Goal: Task Accomplishment & Management: Manage account settings

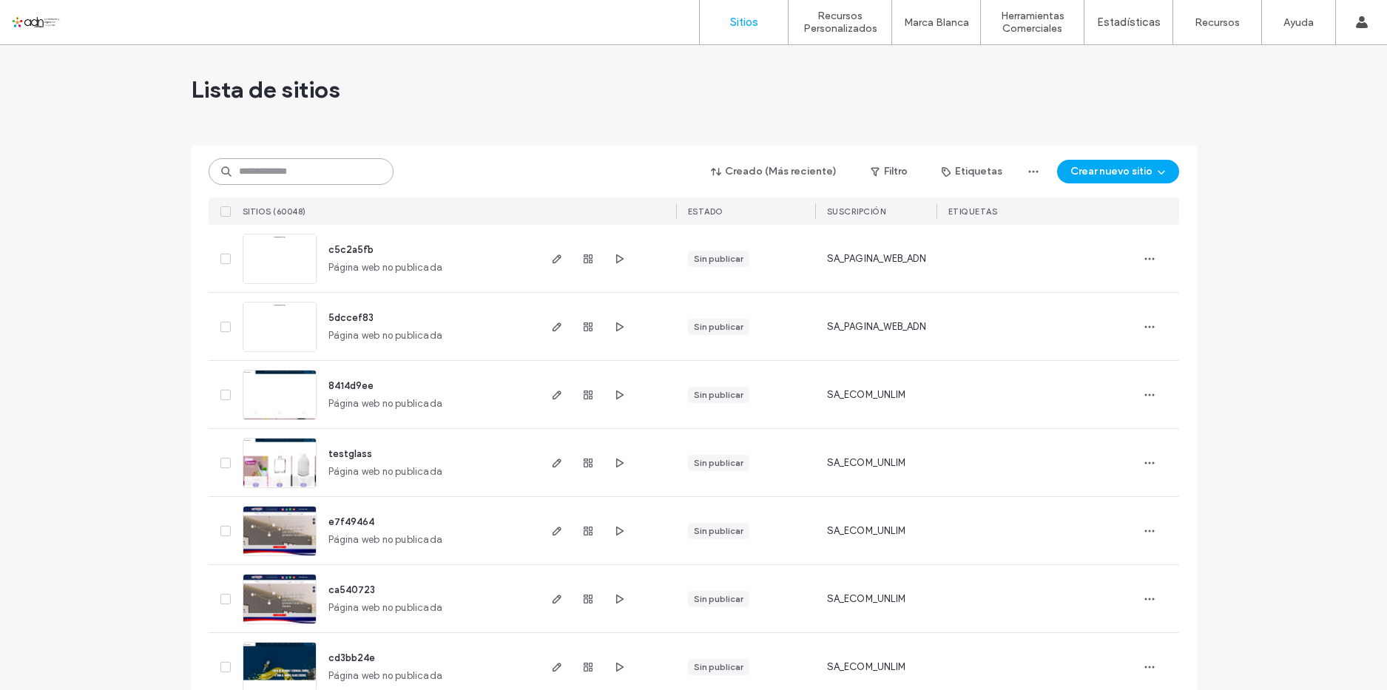
click at [337, 170] on input at bounding box center [301, 171] width 185 height 27
paste input "*********"
type input "*********"
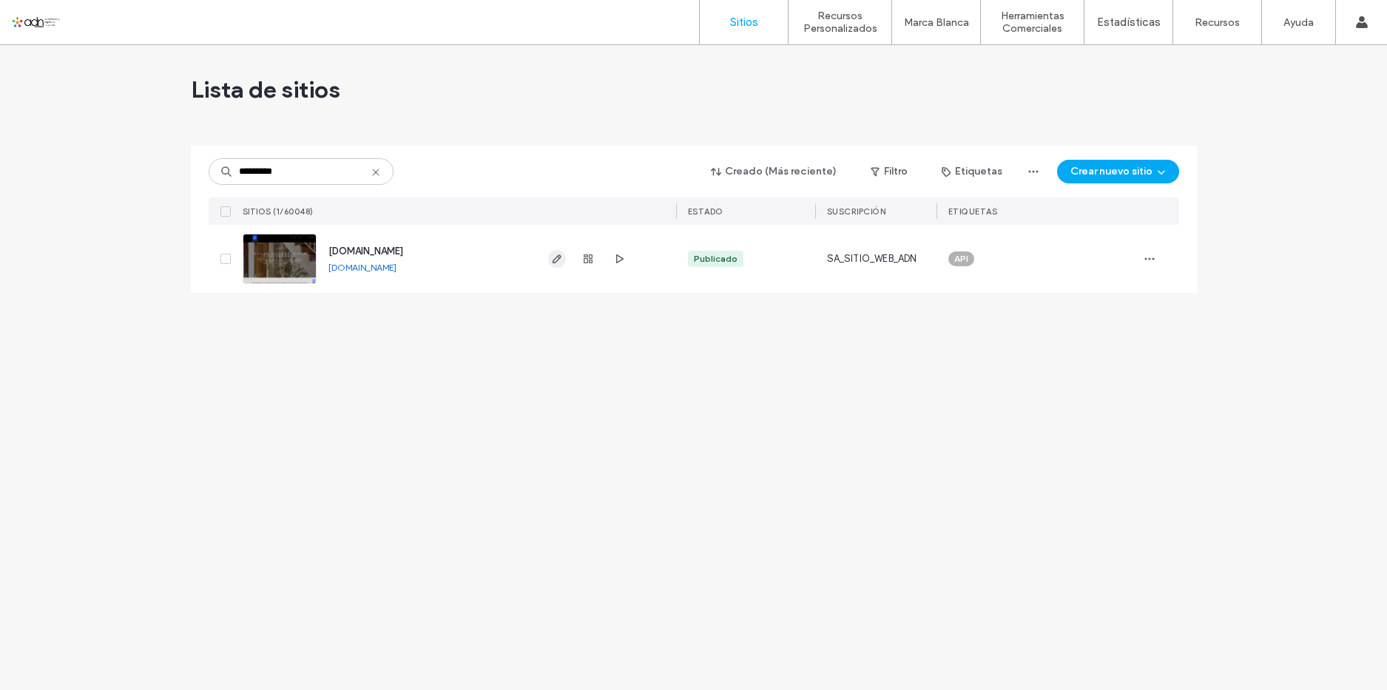
click at [558, 258] on icon "button" at bounding box center [557, 259] width 12 height 12
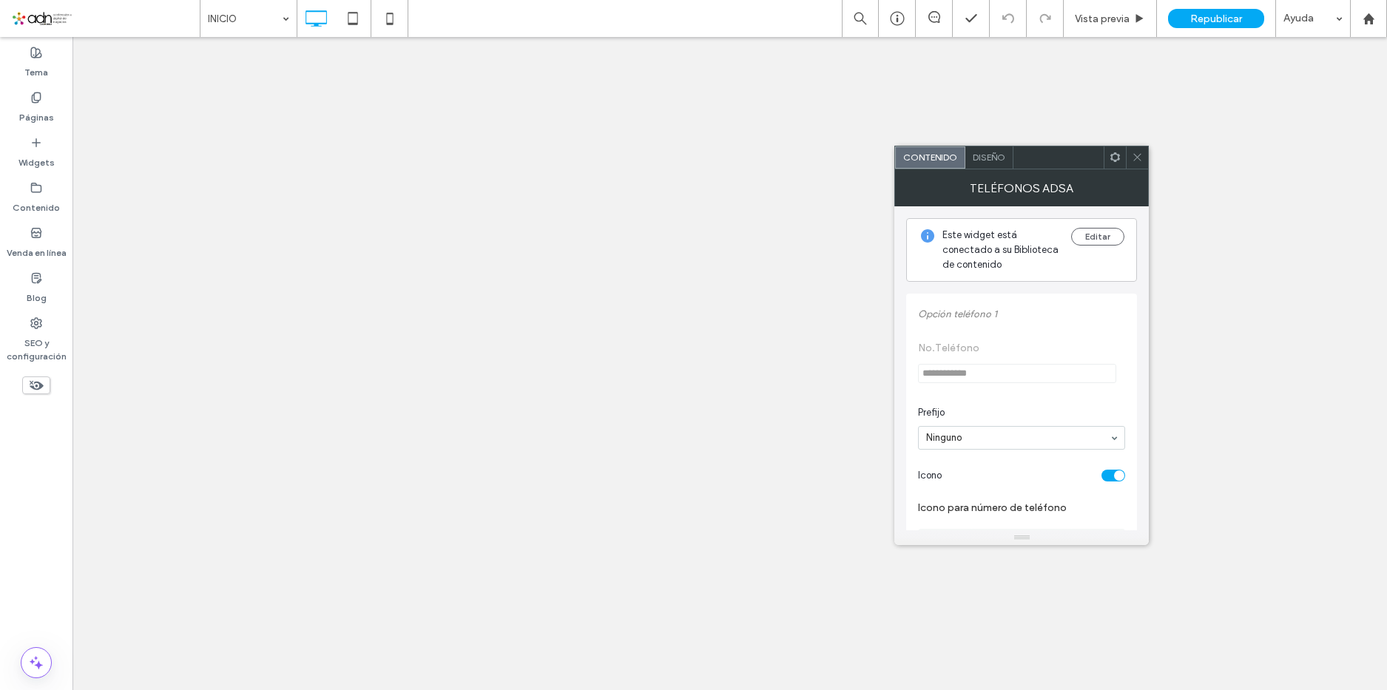
click at [971, 638] on button "Cambiar icono" at bounding box center [960, 647] width 85 height 18
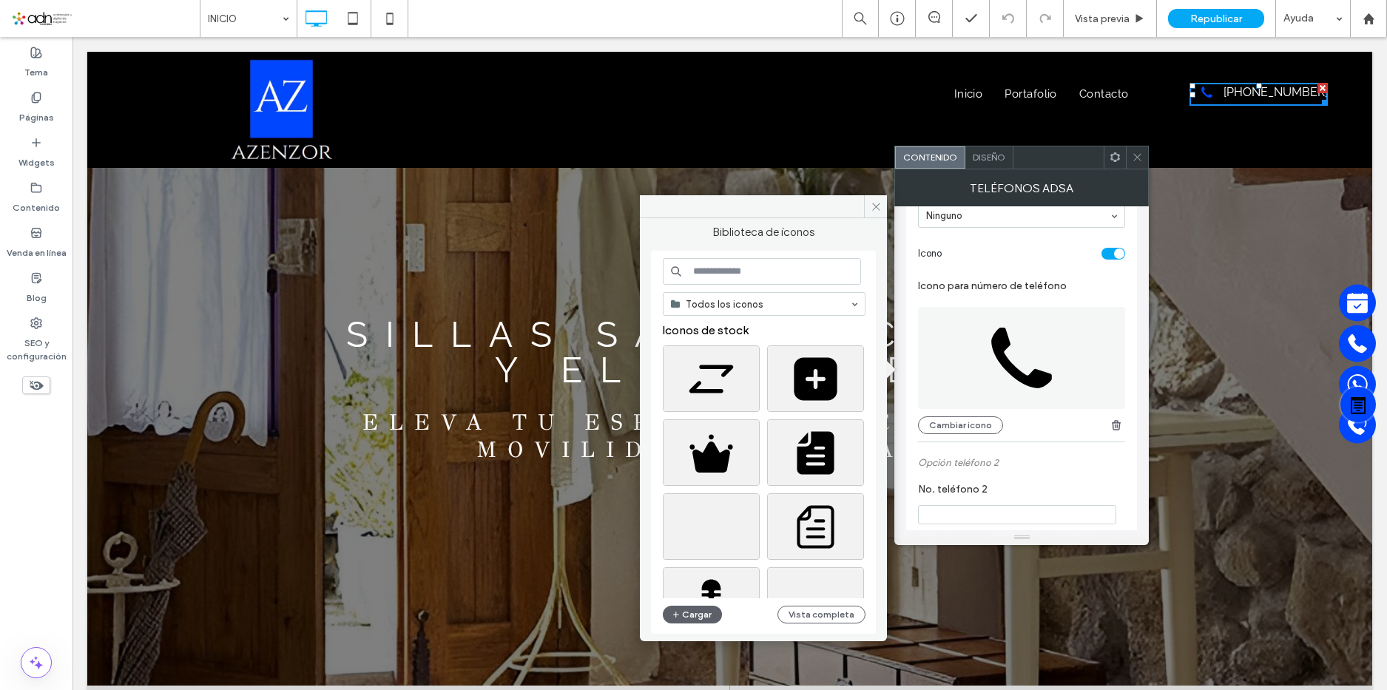
click at [764, 275] on input at bounding box center [762, 271] width 198 height 27
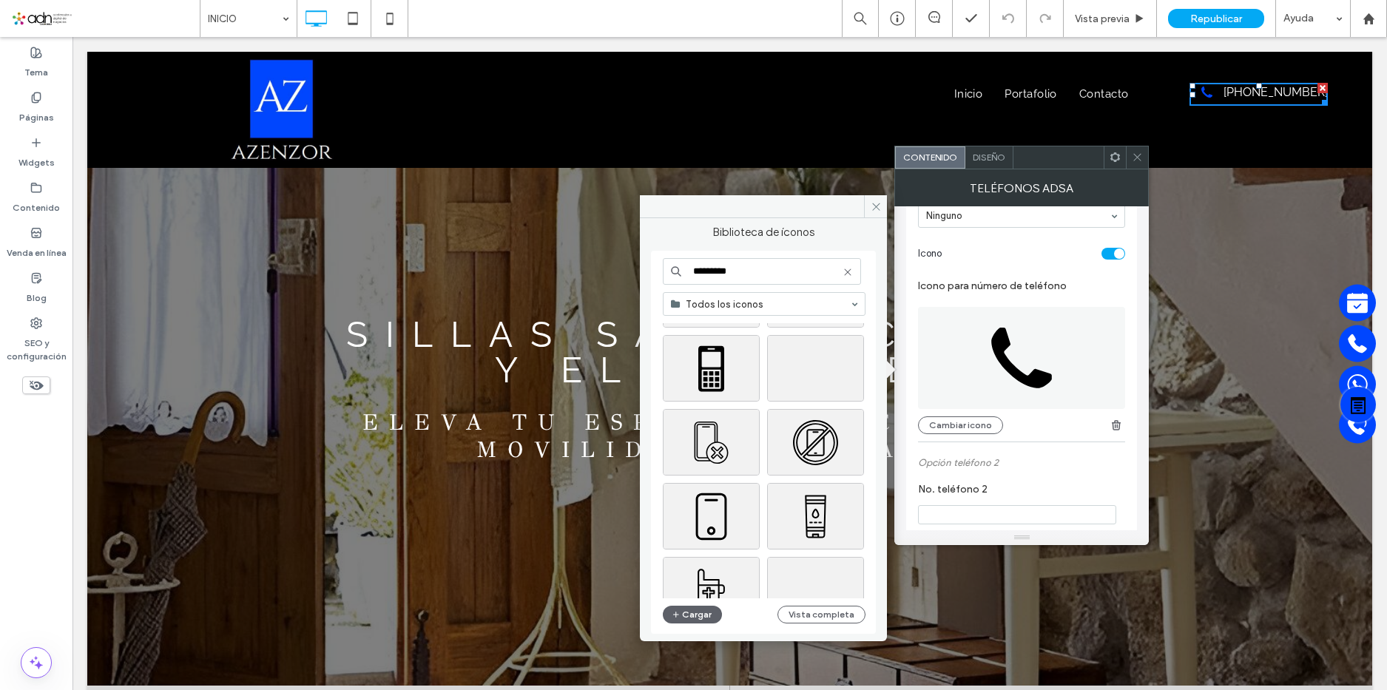
scroll to position [518, 0]
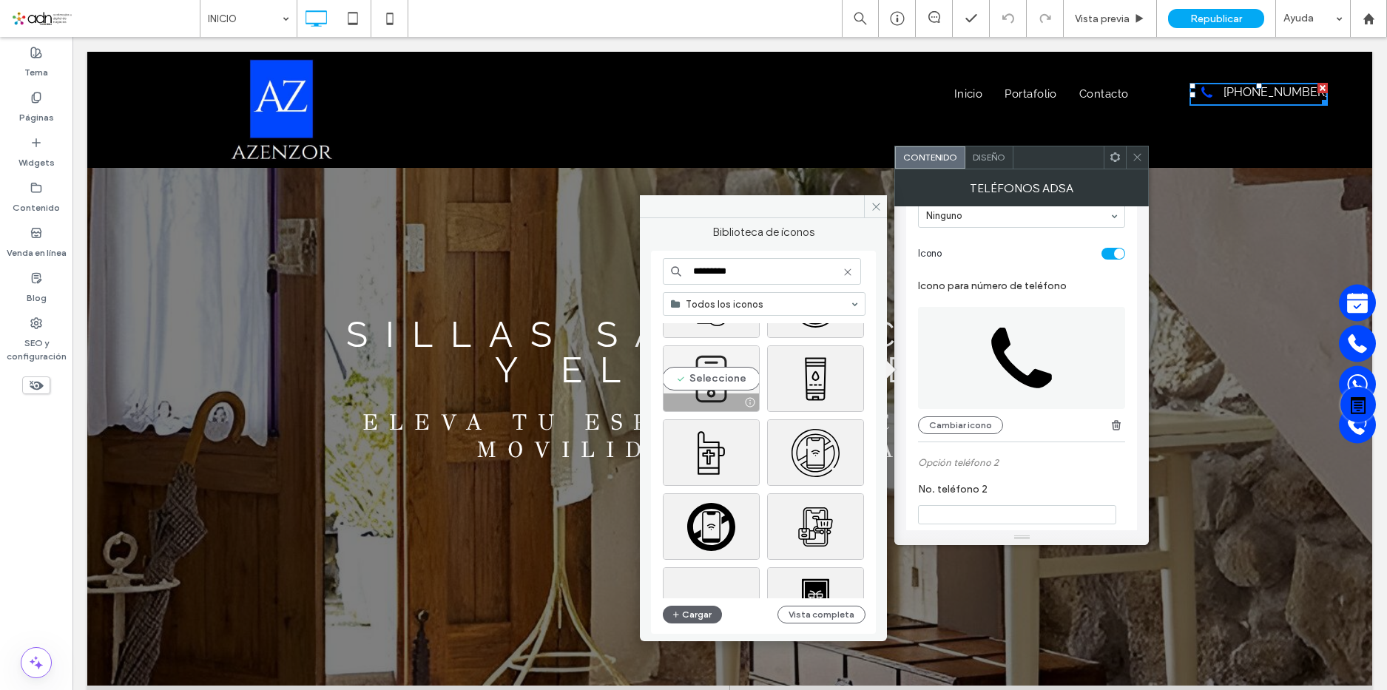
type input "*********"
click at [695, 366] on div "Seleccione" at bounding box center [711, 378] width 97 height 67
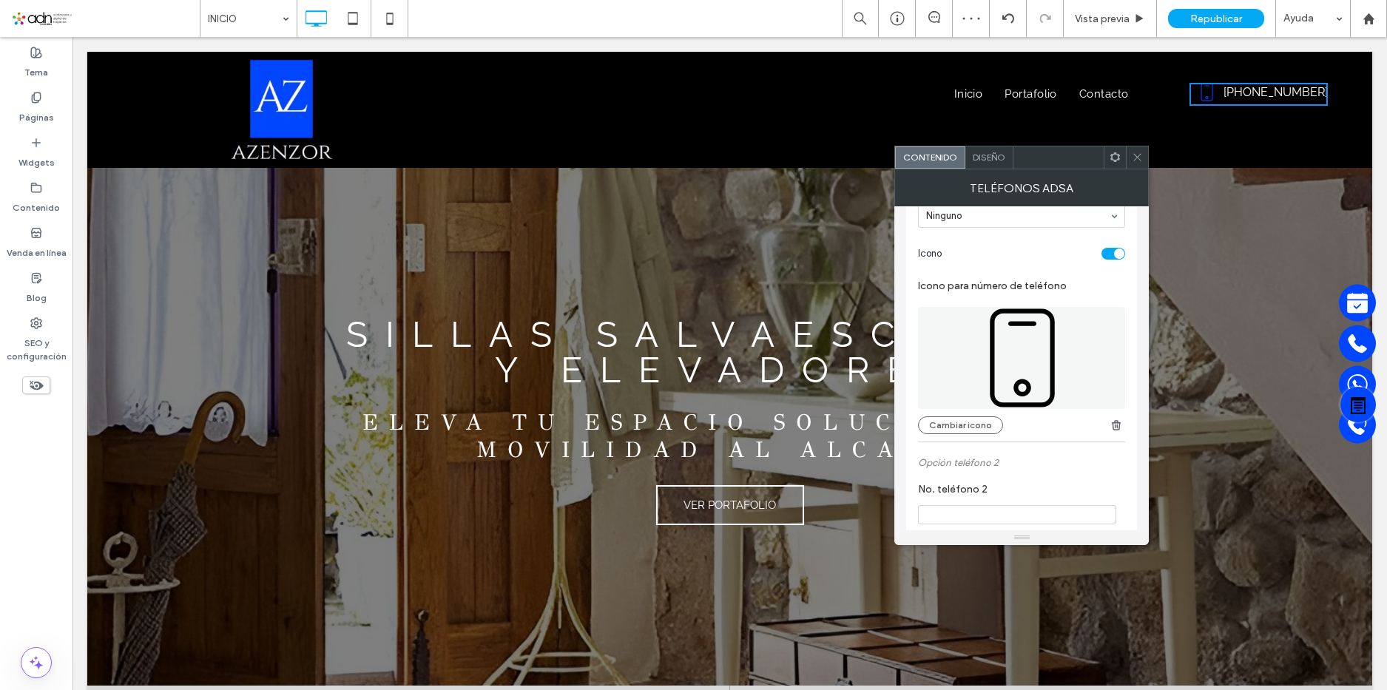
click at [1135, 157] on icon at bounding box center [1137, 157] width 11 height 11
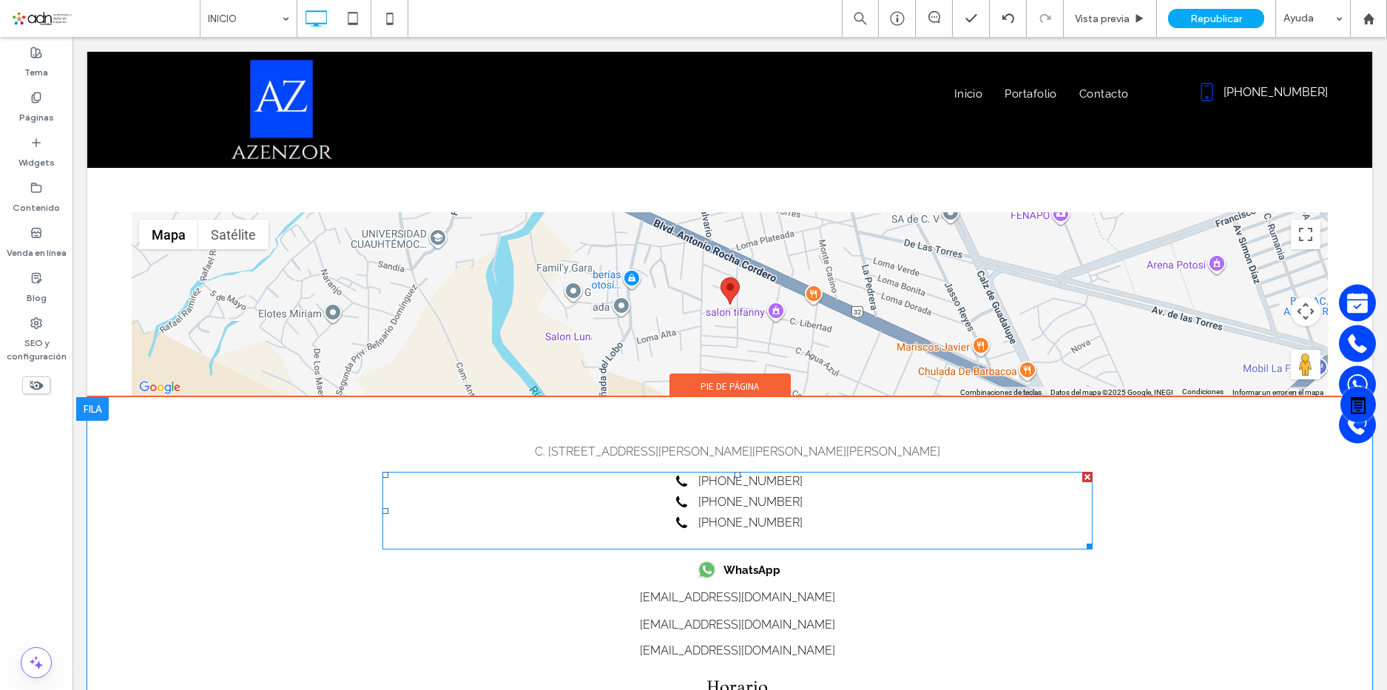
scroll to position [4779, 0]
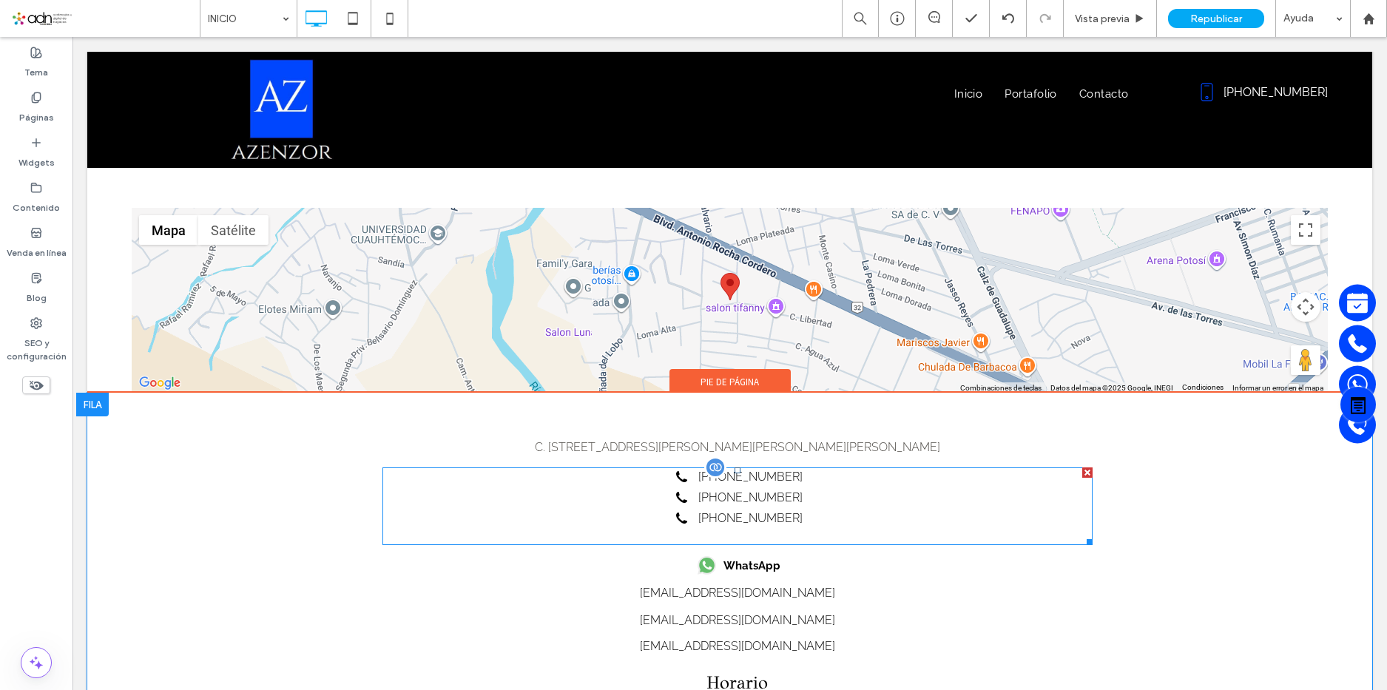
click at [750, 468] on span at bounding box center [737, 507] width 710 height 78
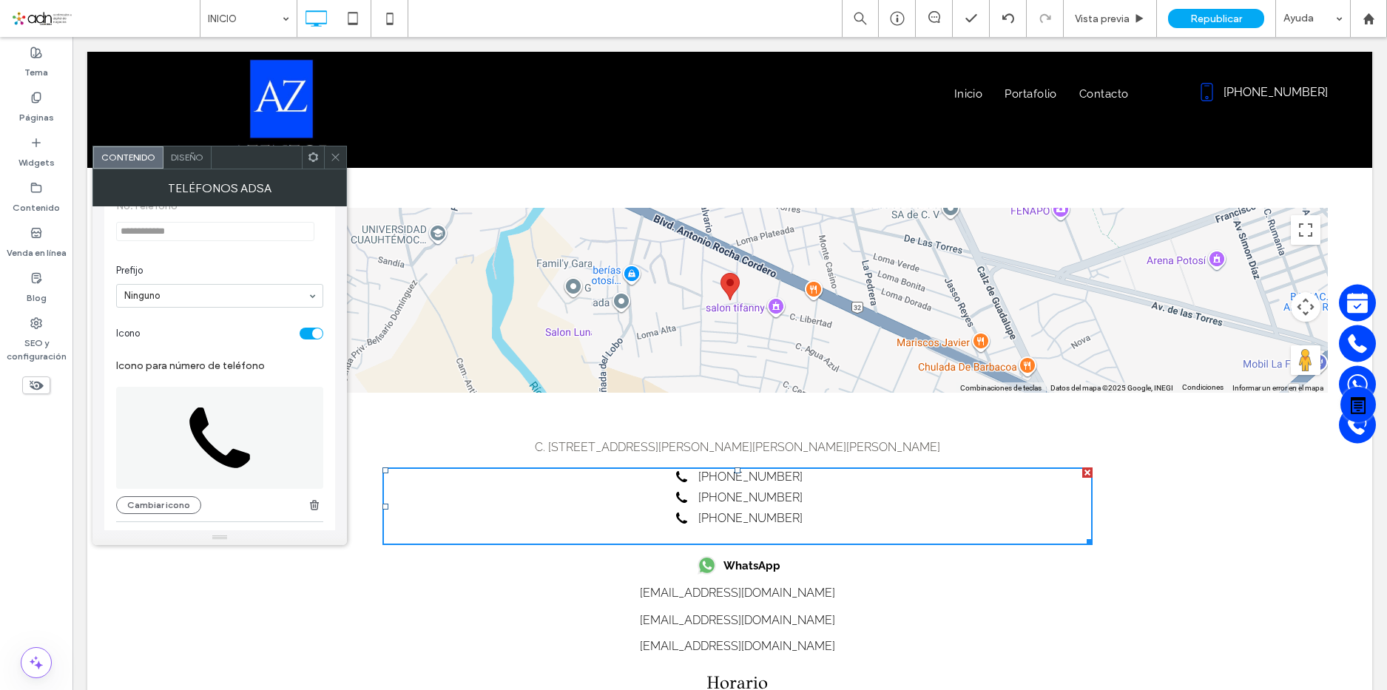
scroll to position [222, 0]
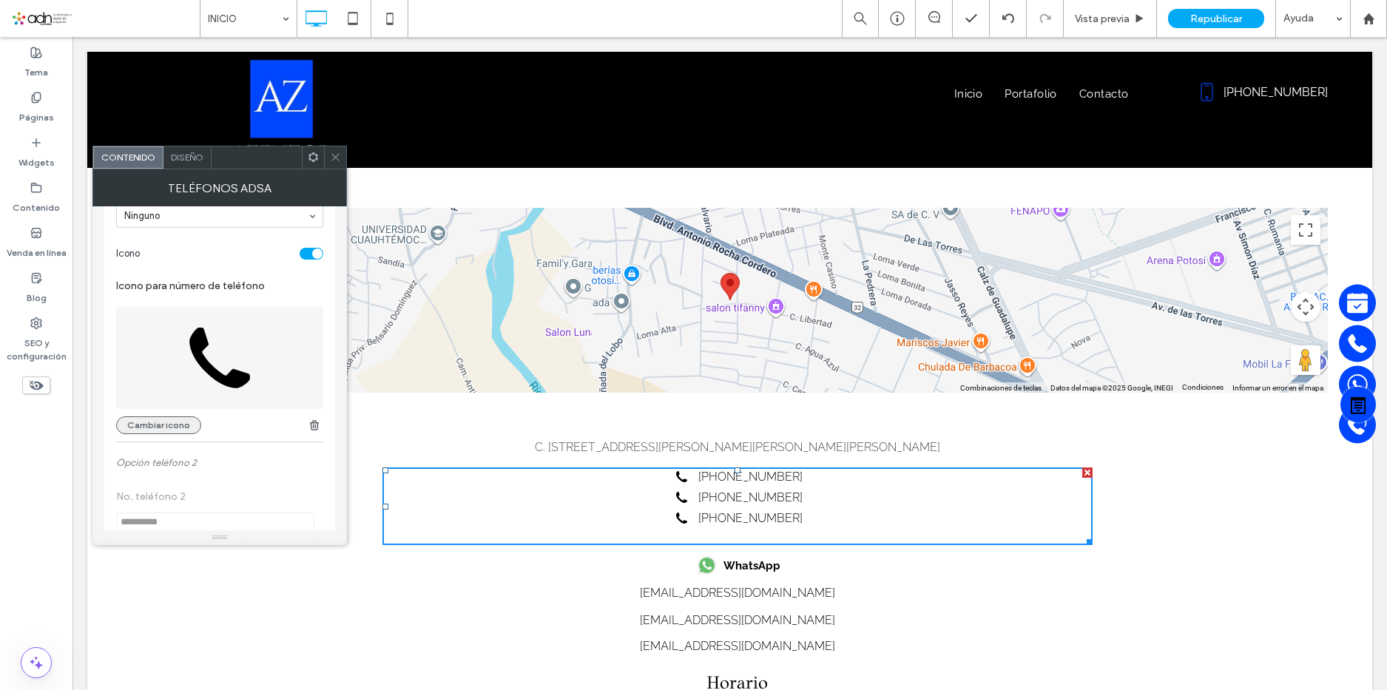
click at [159, 432] on button "Cambiar icono" at bounding box center [158, 425] width 85 height 18
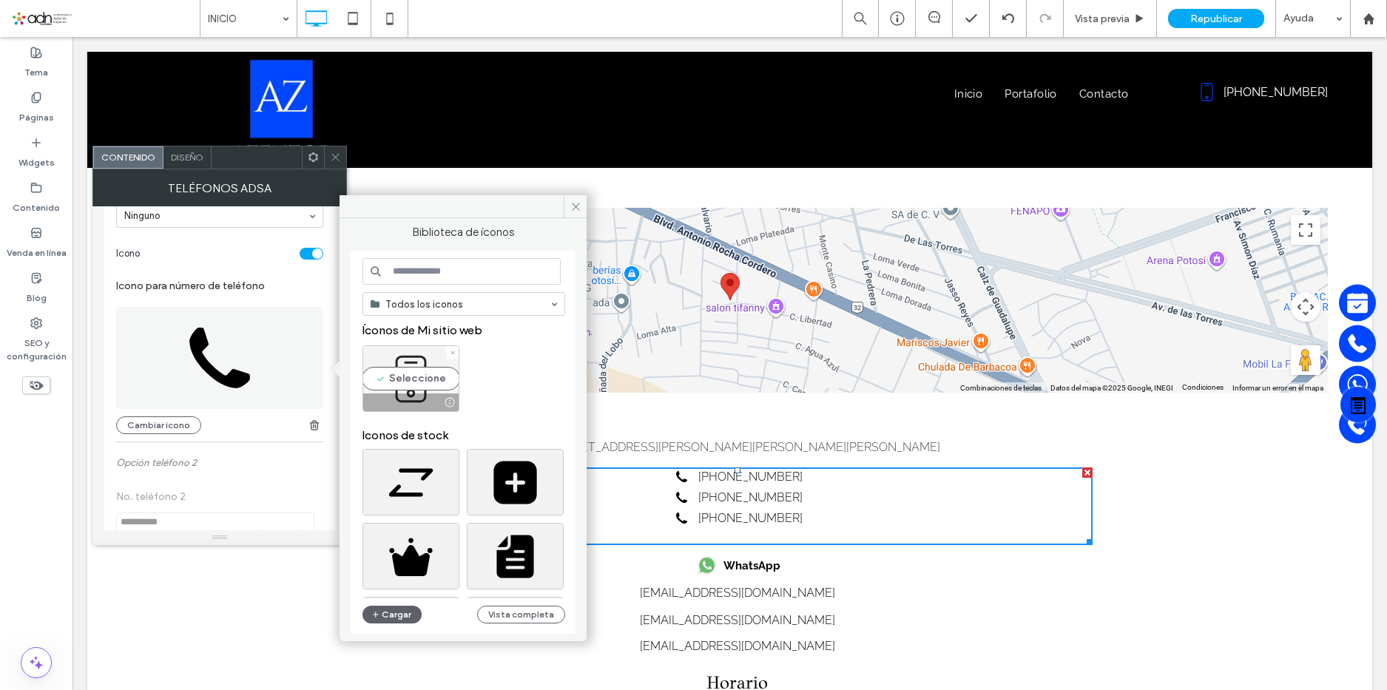
click at [390, 375] on div "Seleccione" at bounding box center [410, 378] width 97 height 67
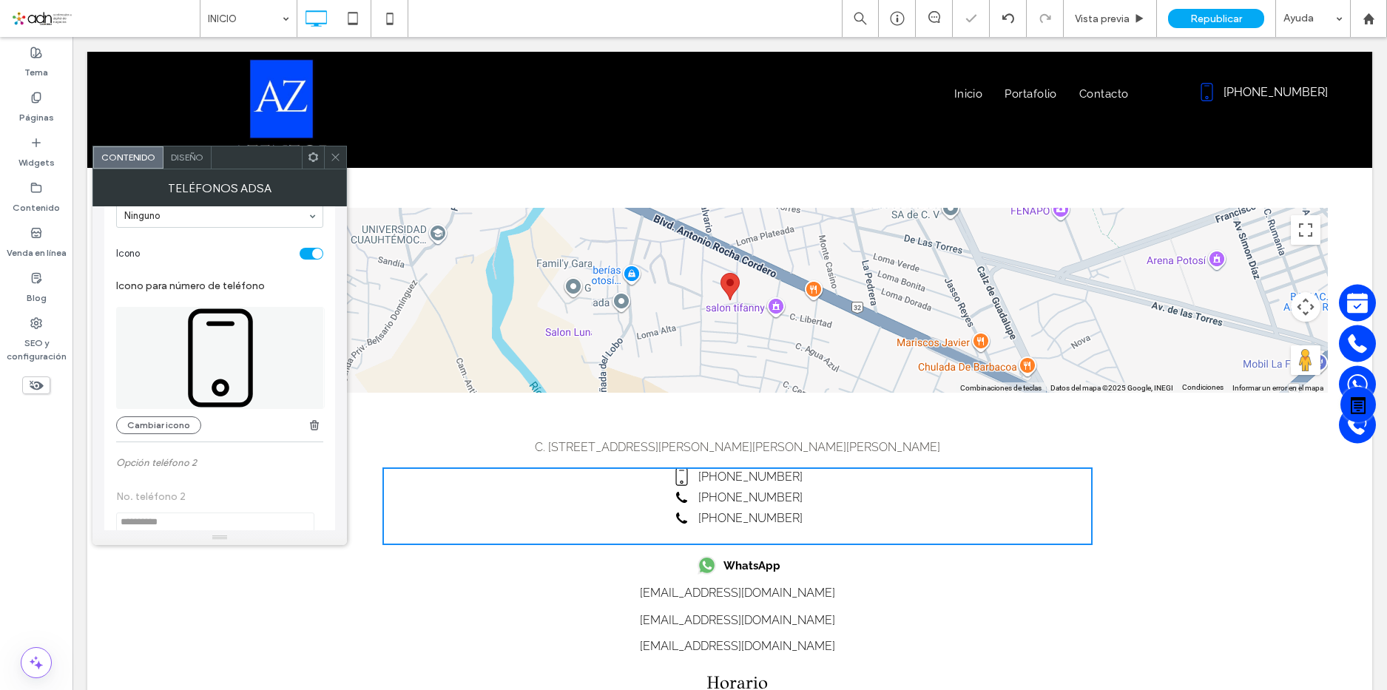
click at [337, 169] on div "Teléfonos Adsa" at bounding box center [219, 187] width 254 height 37
click at [331, 154] on icon at bounding box center [335, 157] width 11 height 11
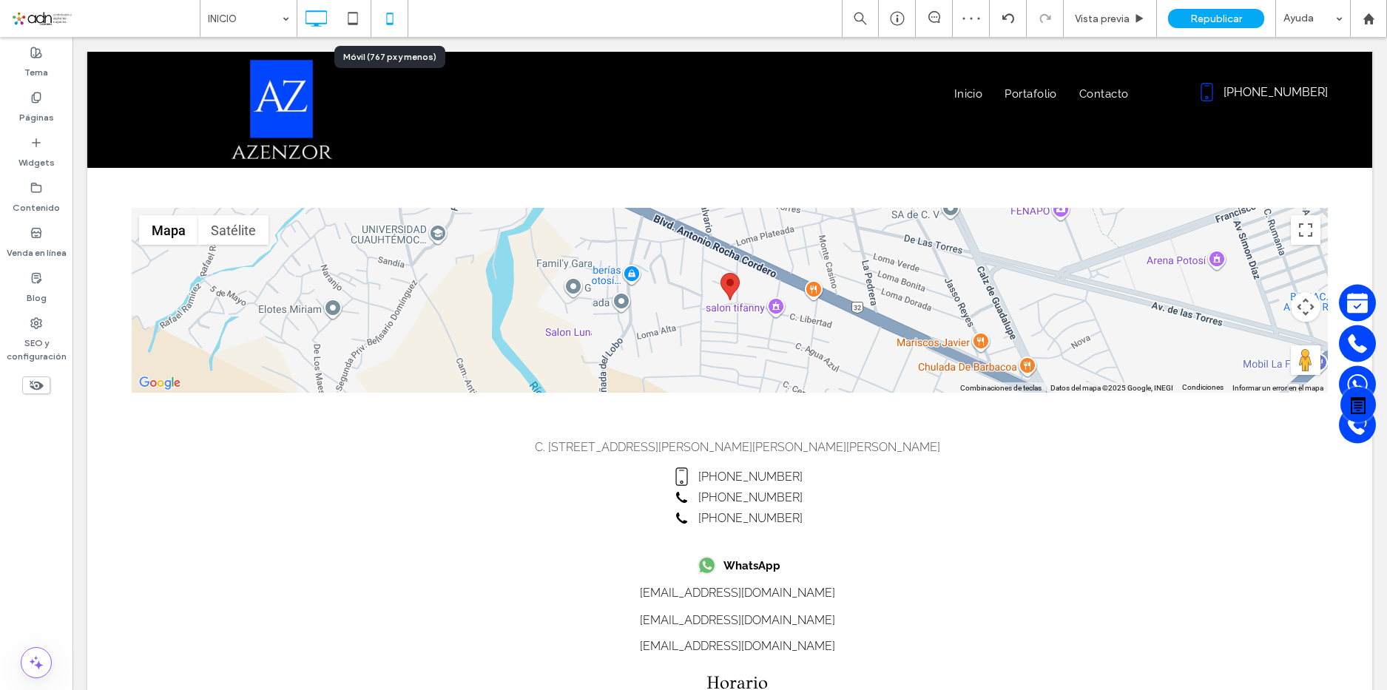
click at [388, 16] on icon at bounding box center [390, 19] width 30 height 30
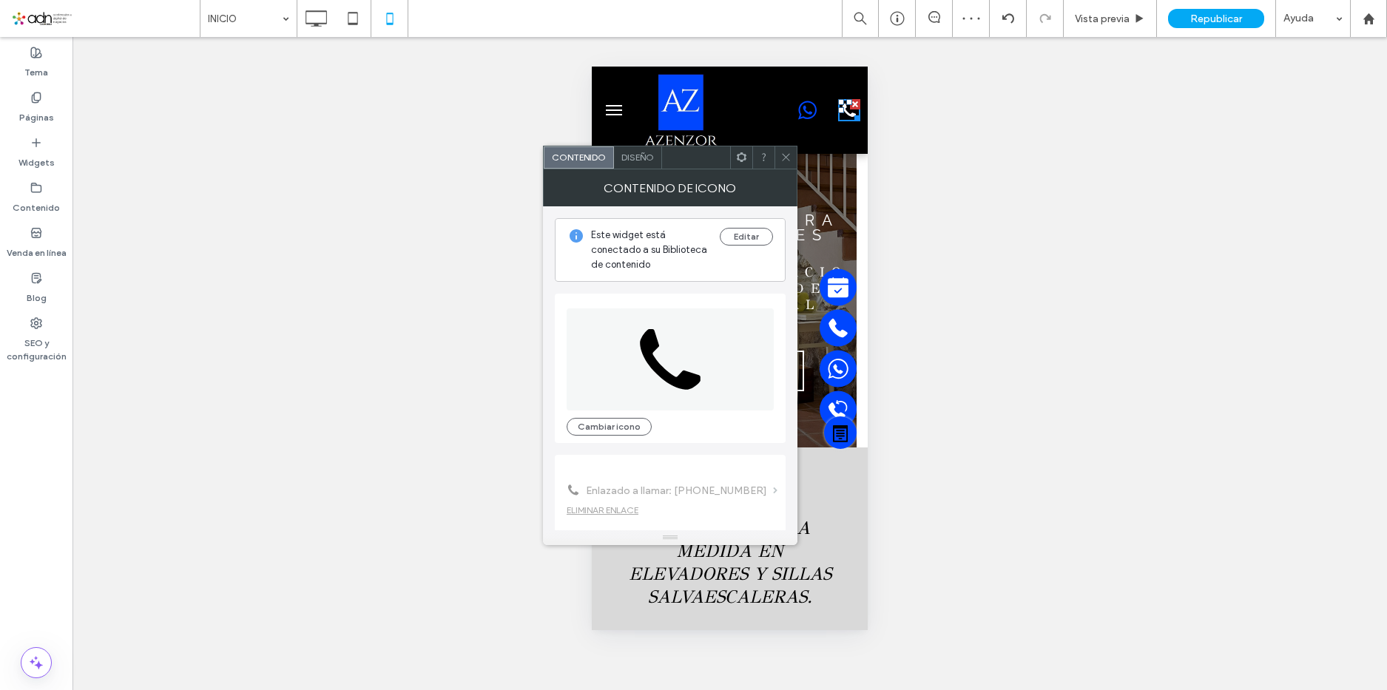
scroll to position [0, 0]
click at [621, 431] on button "Cambiar icono" at bounding box center [609, 427] width 85 height 18
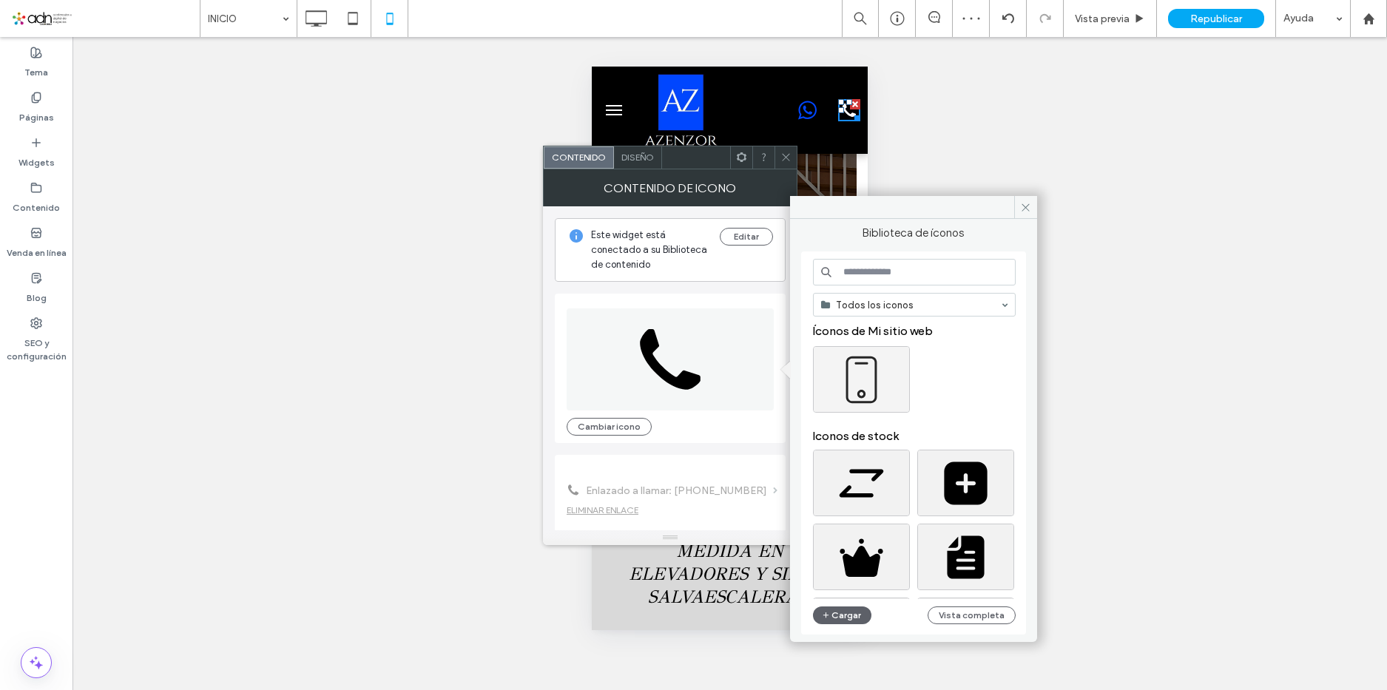
click at [849, 391] on div at bounding box center [861, 379] width 97 height 67
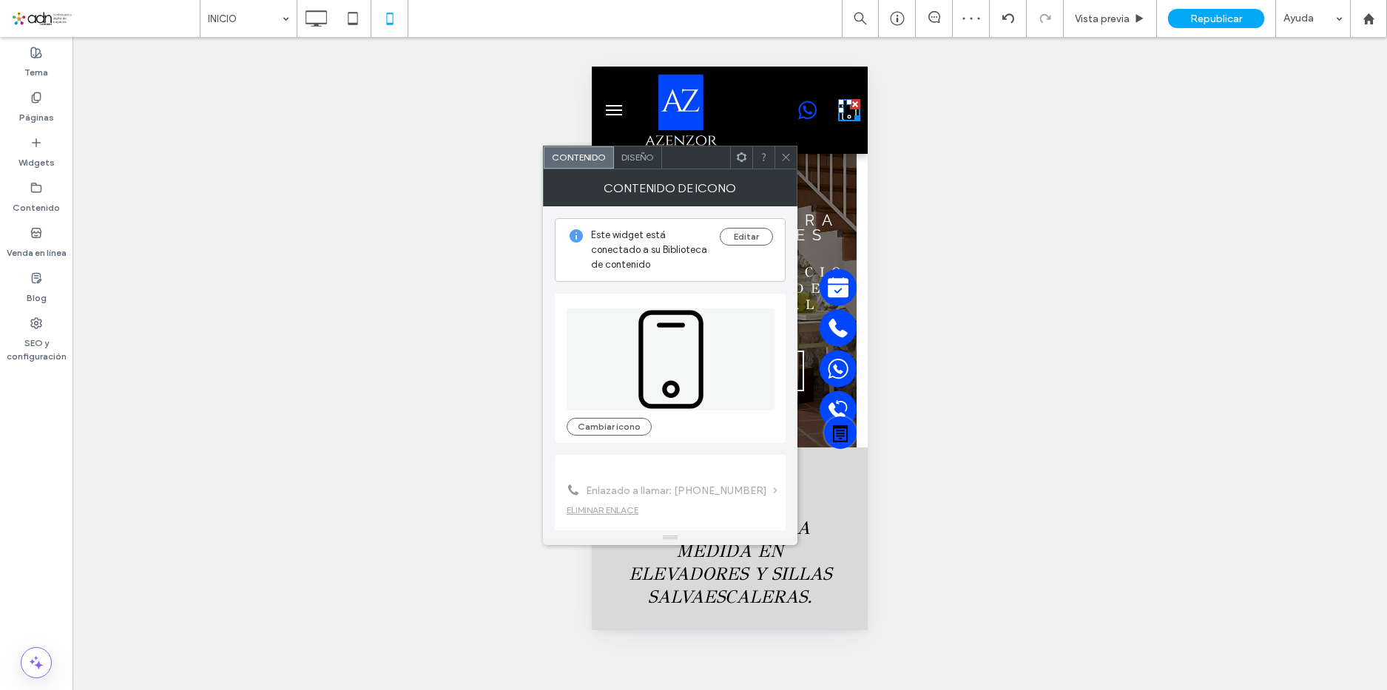
click at [785, 156] on use at bounding box center [785, 157] width 7 height 7
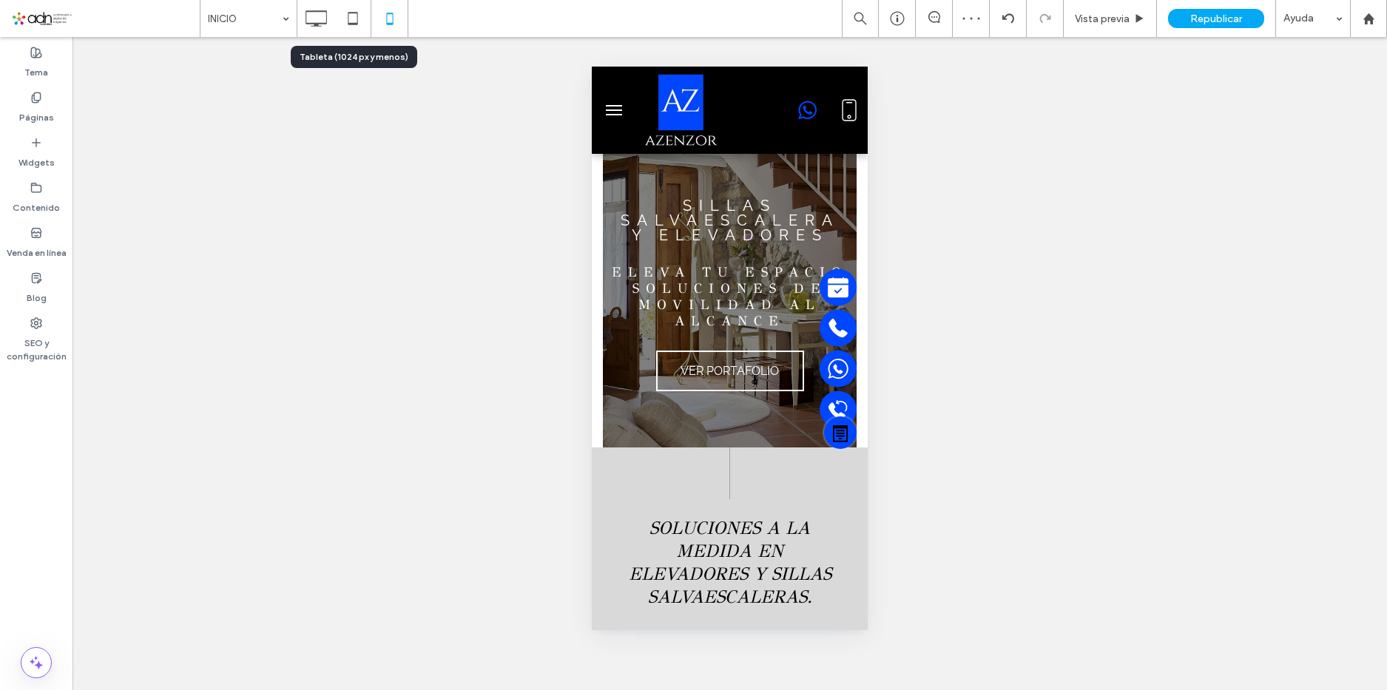
click at [351, 18] on icon at bounding box center [353, 19] width 30 height 30
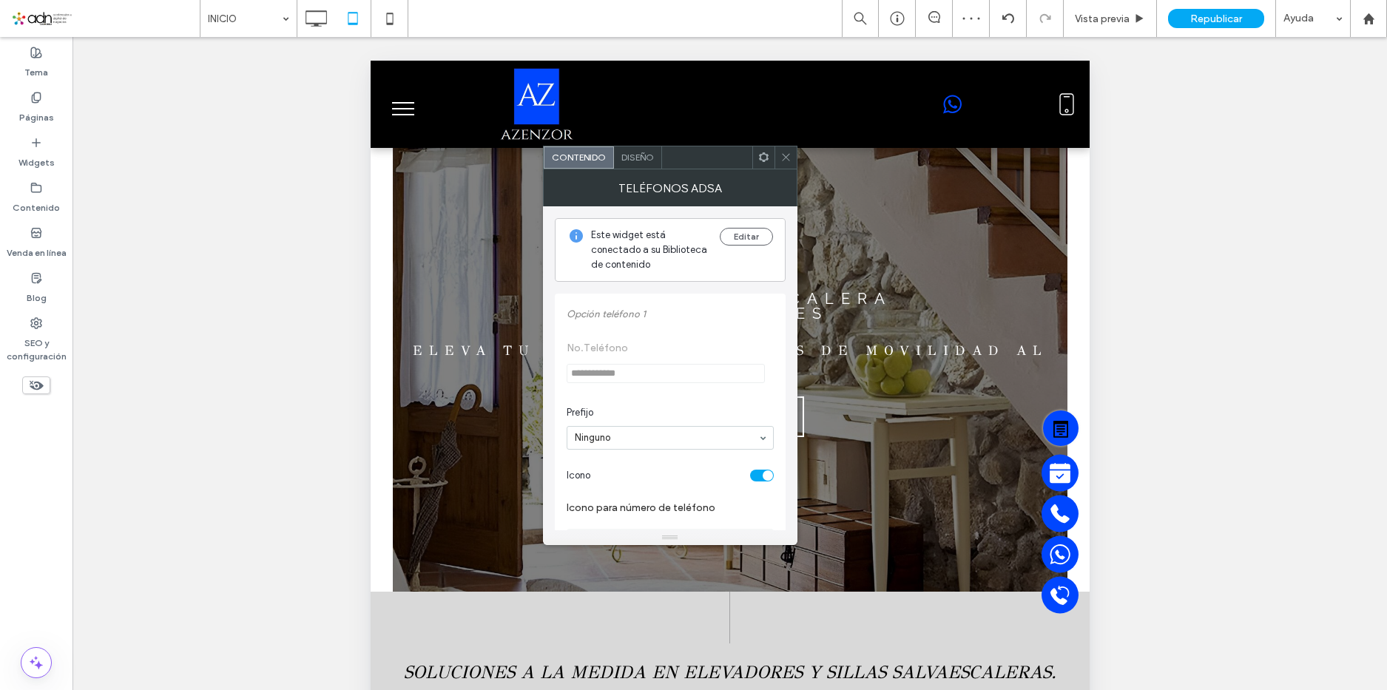
scroll to position [222, 0]
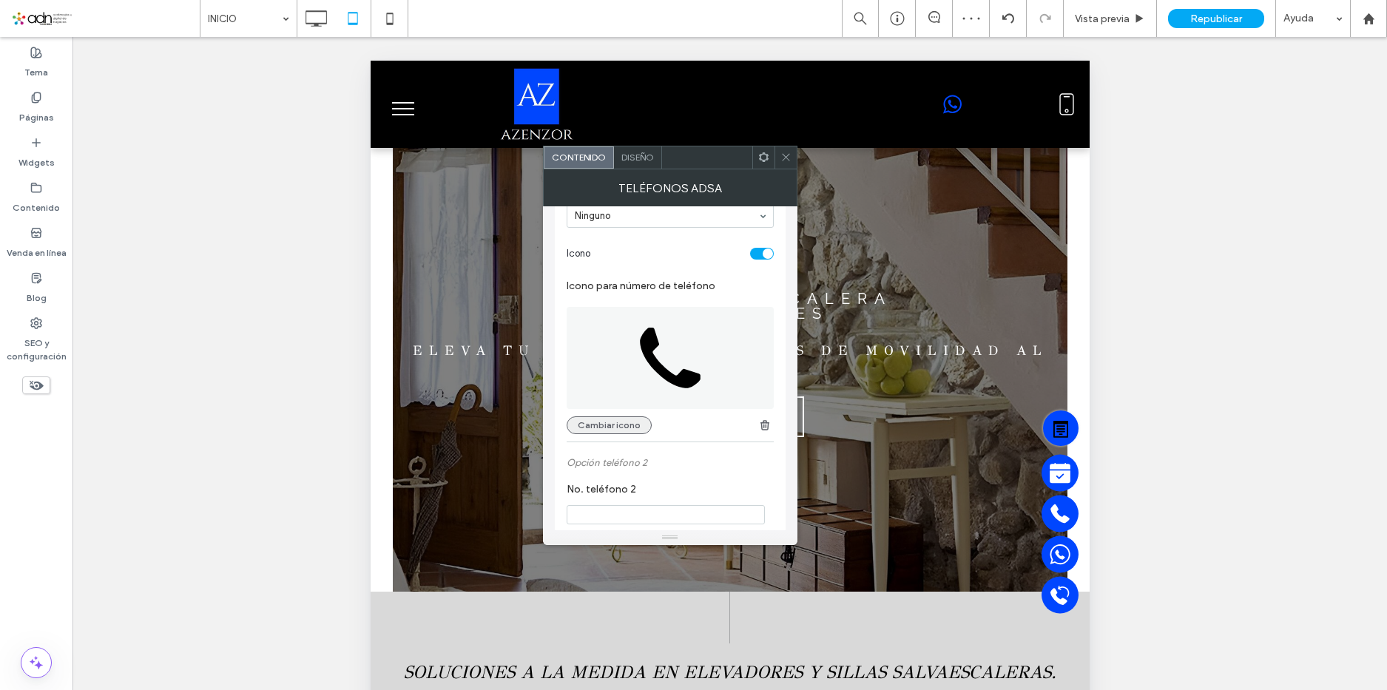
click at [617, 433] on button "Cambiar icono" at bounding box center [609, 425] width 85 height 18
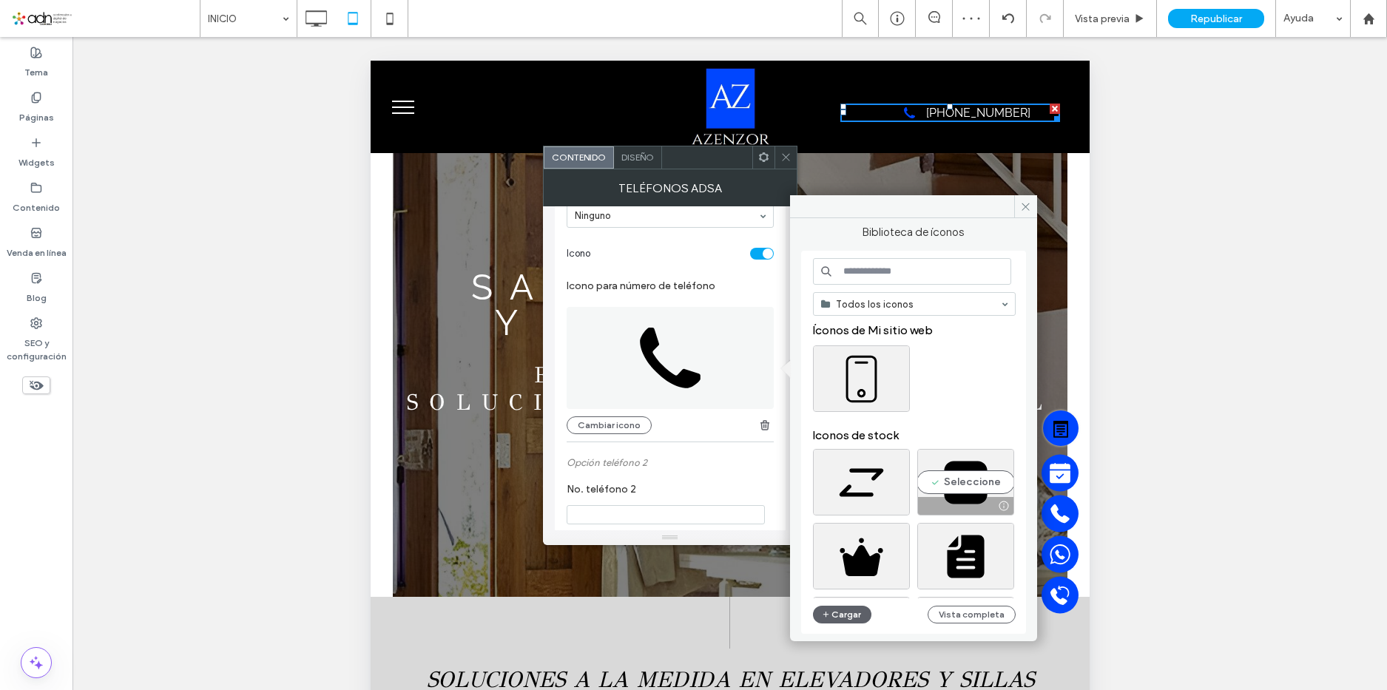
scroll to position [0, 0]
click at [846, 368] on div at bounding box center [861, 378] width 97 height 67
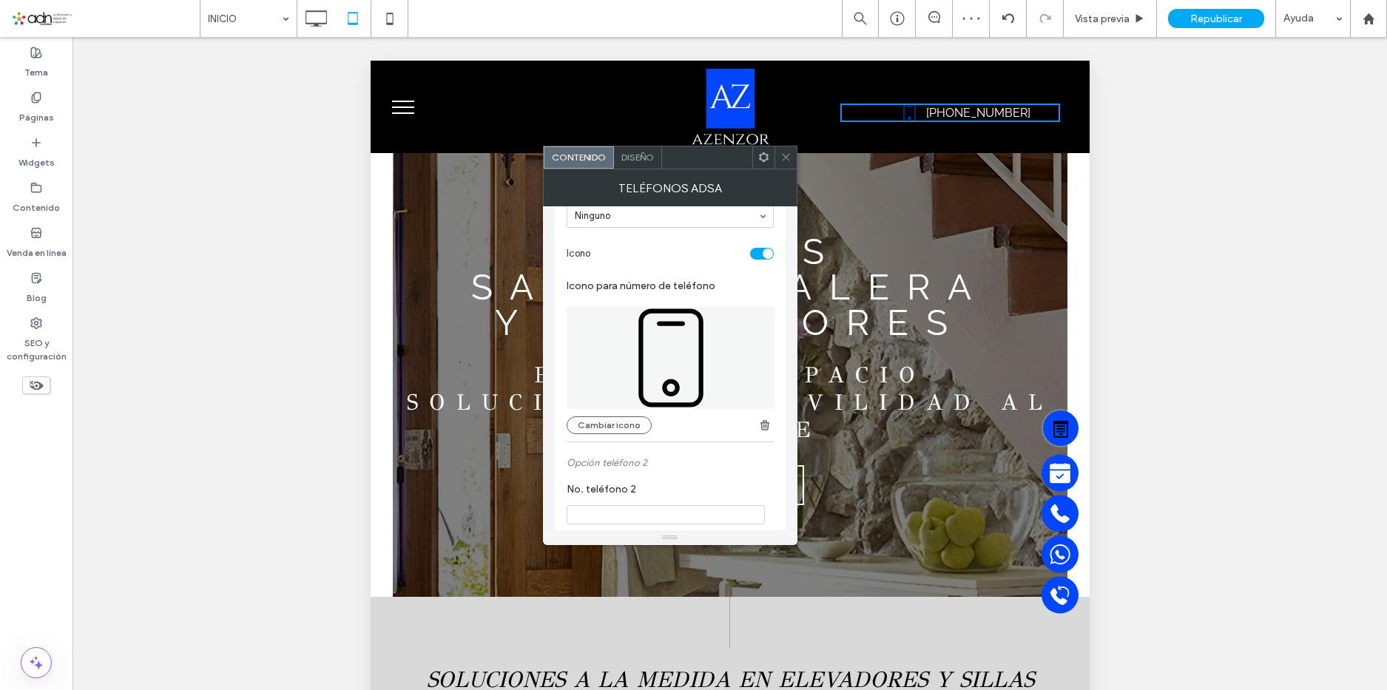
click at [778, 150] on div at bounding box center [785, 157] width 22 height 22
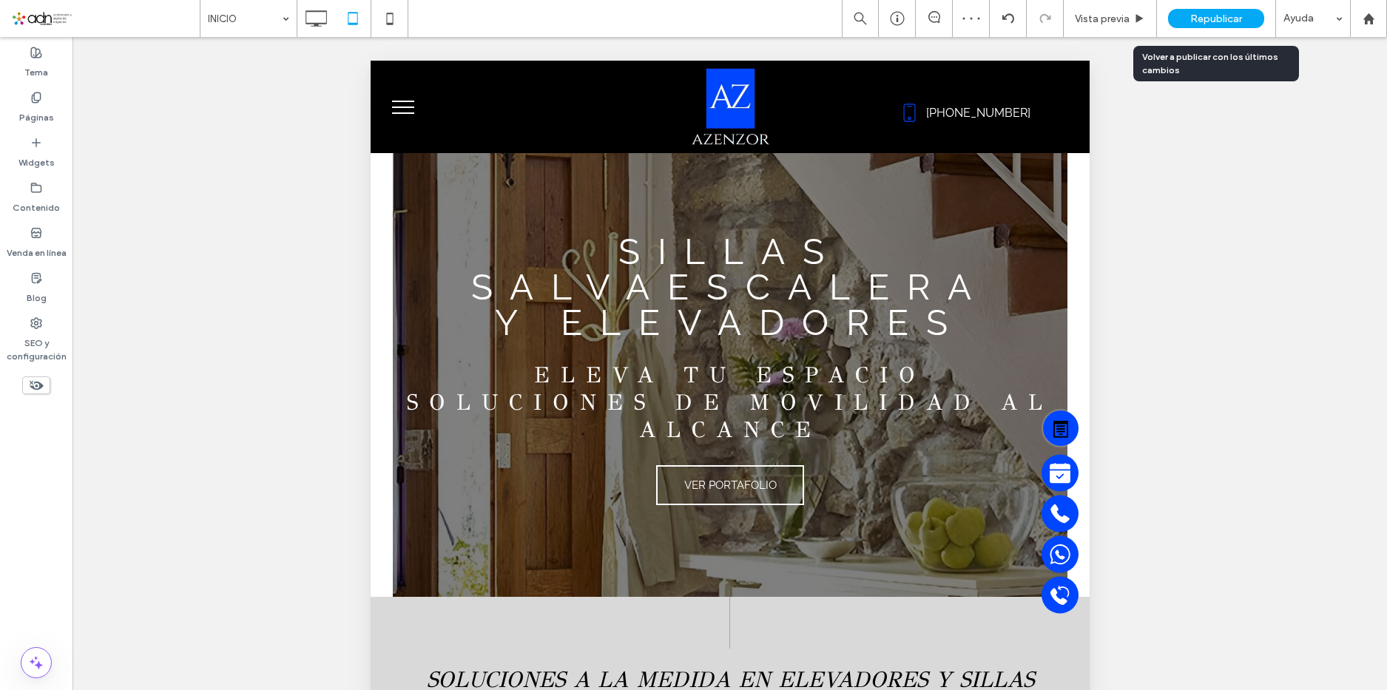
click at [1243, 18] on div "Republicar" at bounding box center [1216, 18] width 96 height 19
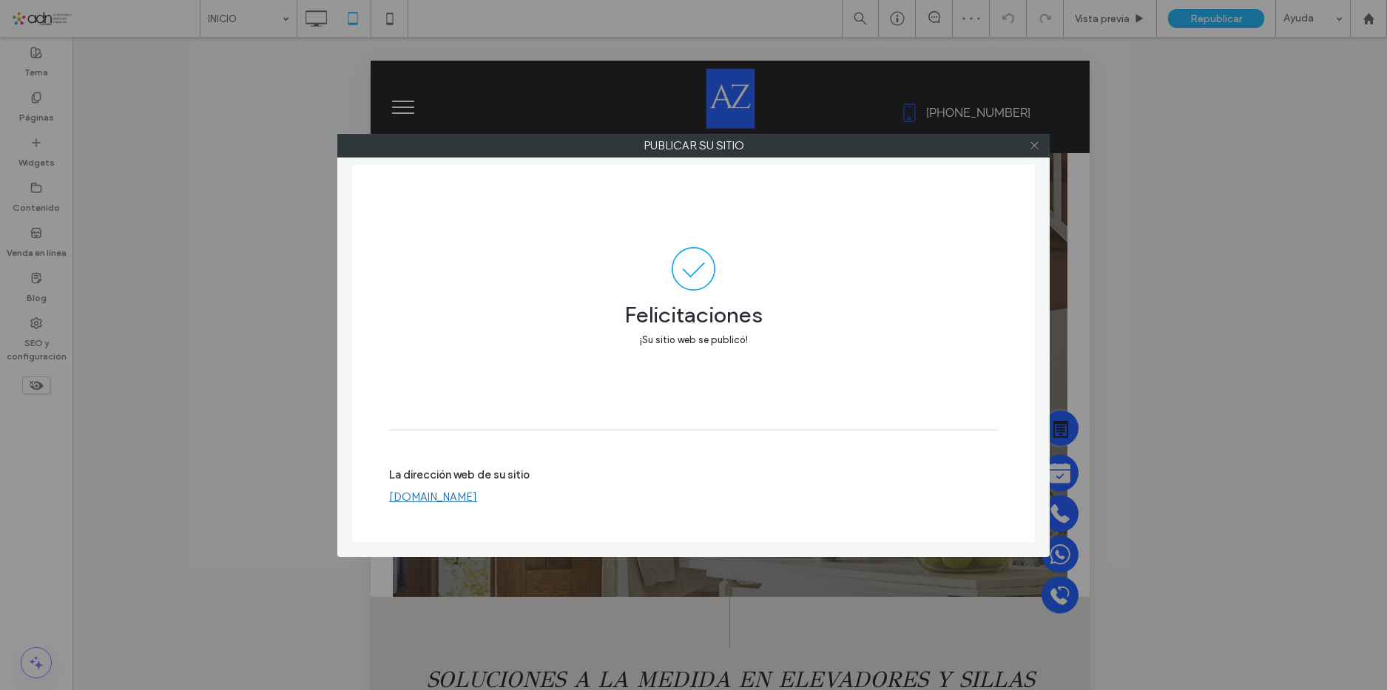
click at [1032, 144] on use at bounding box center [1033, 145] width 7 height 7
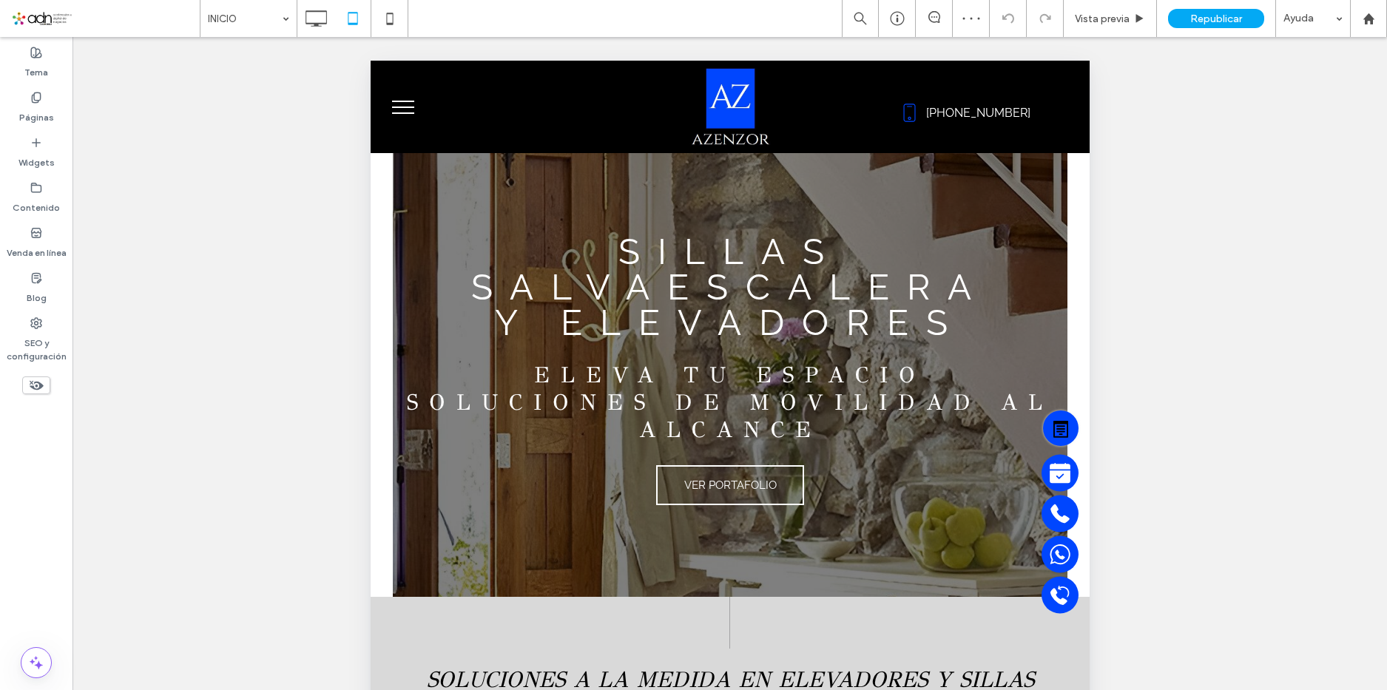
click at [396, 107] on span "menu" at bounding box center [402, 107] width 22 height 1
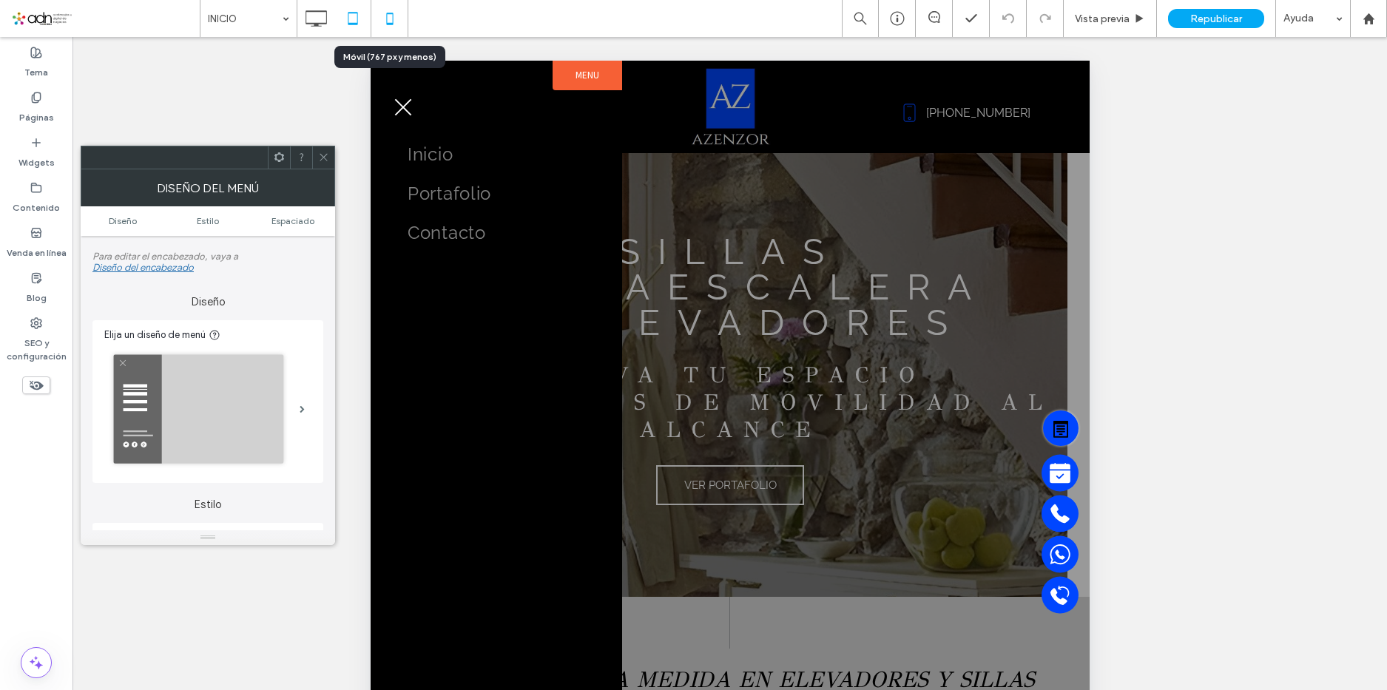
click at [387, 20] on icon at bounding box center [390, 19] width 30 height 30
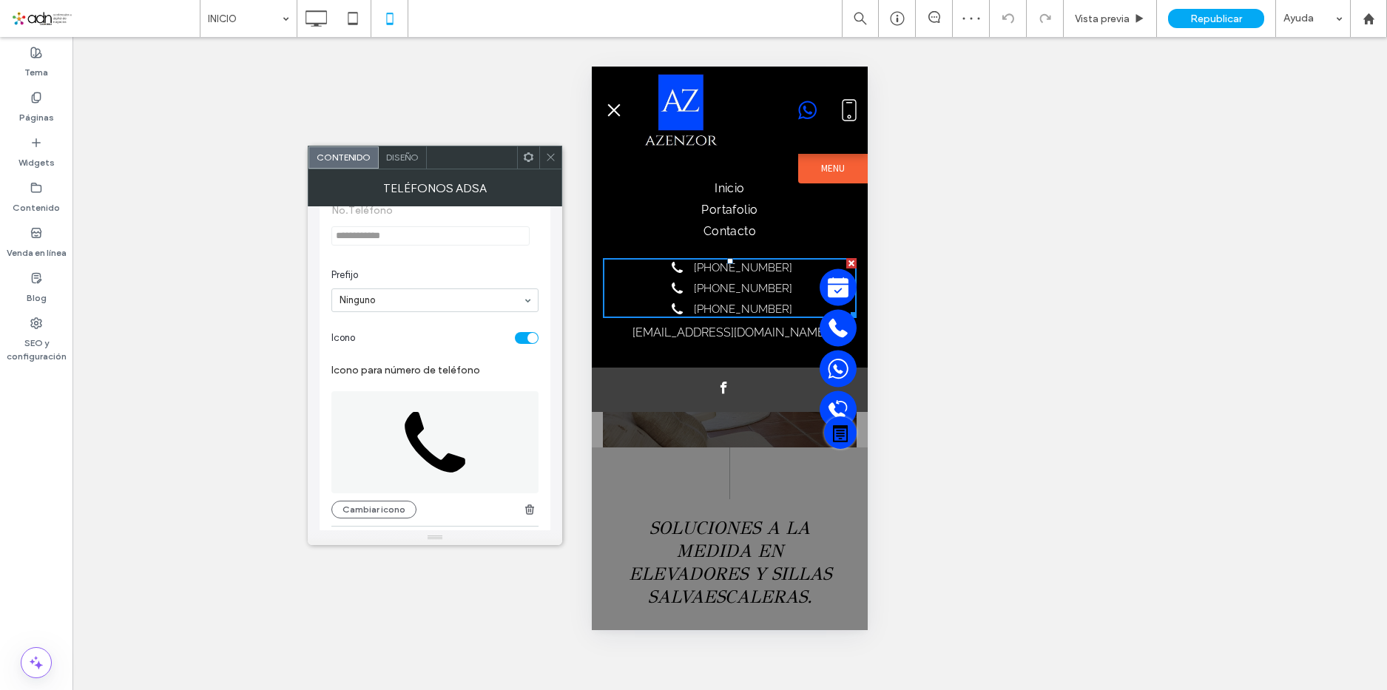
scroll to position [222, 0]
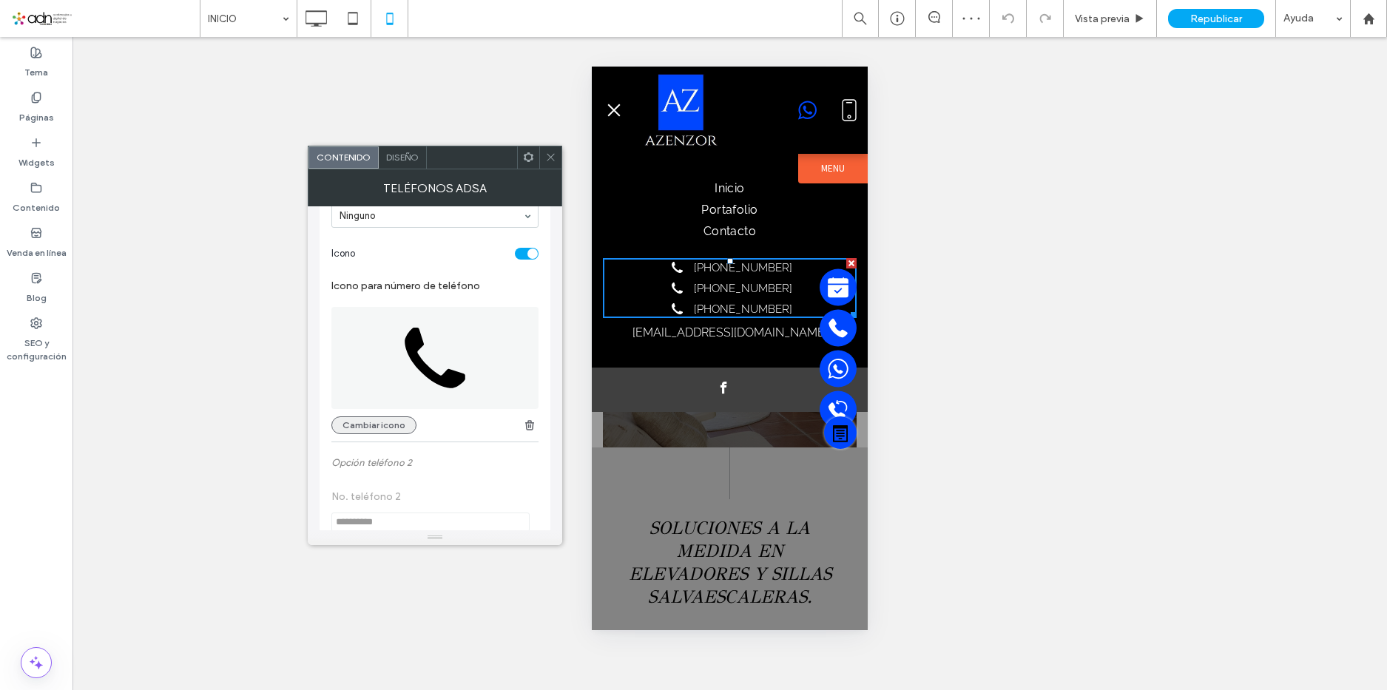
click at [399, 419] on button "Cambiar icono" at bounding box center [373, 425] width 85 height 18
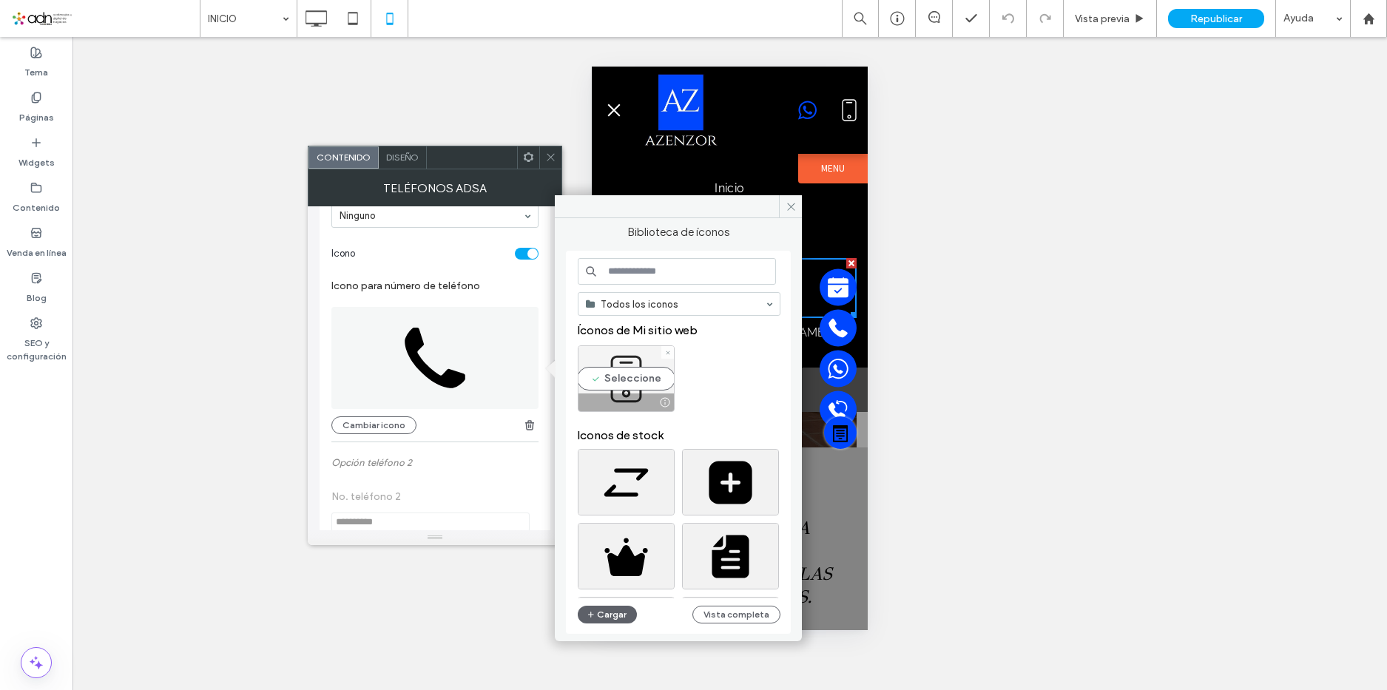
click at [639, 391] on div "Seleccione" at bounding box center [626, 378] width 97 height 67
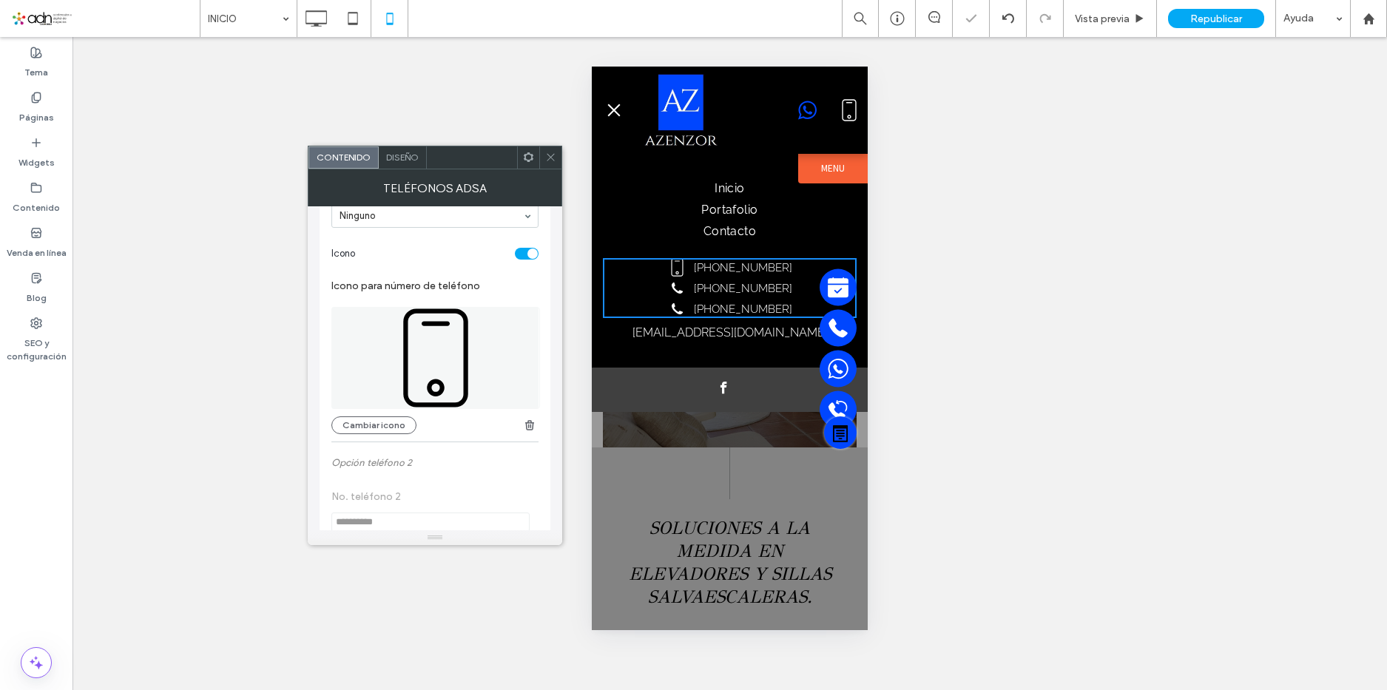
click at [544, 154] on div at bounding box center [550, 157] width 22 height 22
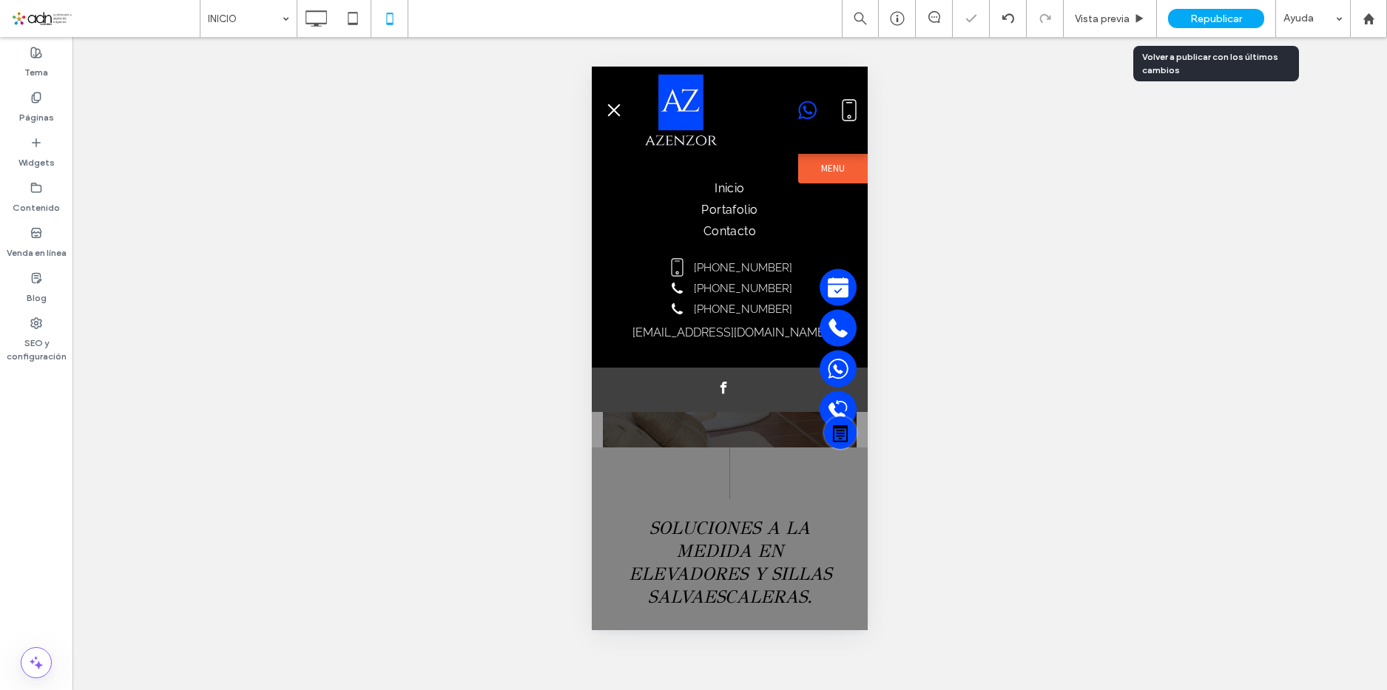
click at [1222, 18] on span "Republicar" at bounding box center [1216, 19] width 52 height 13
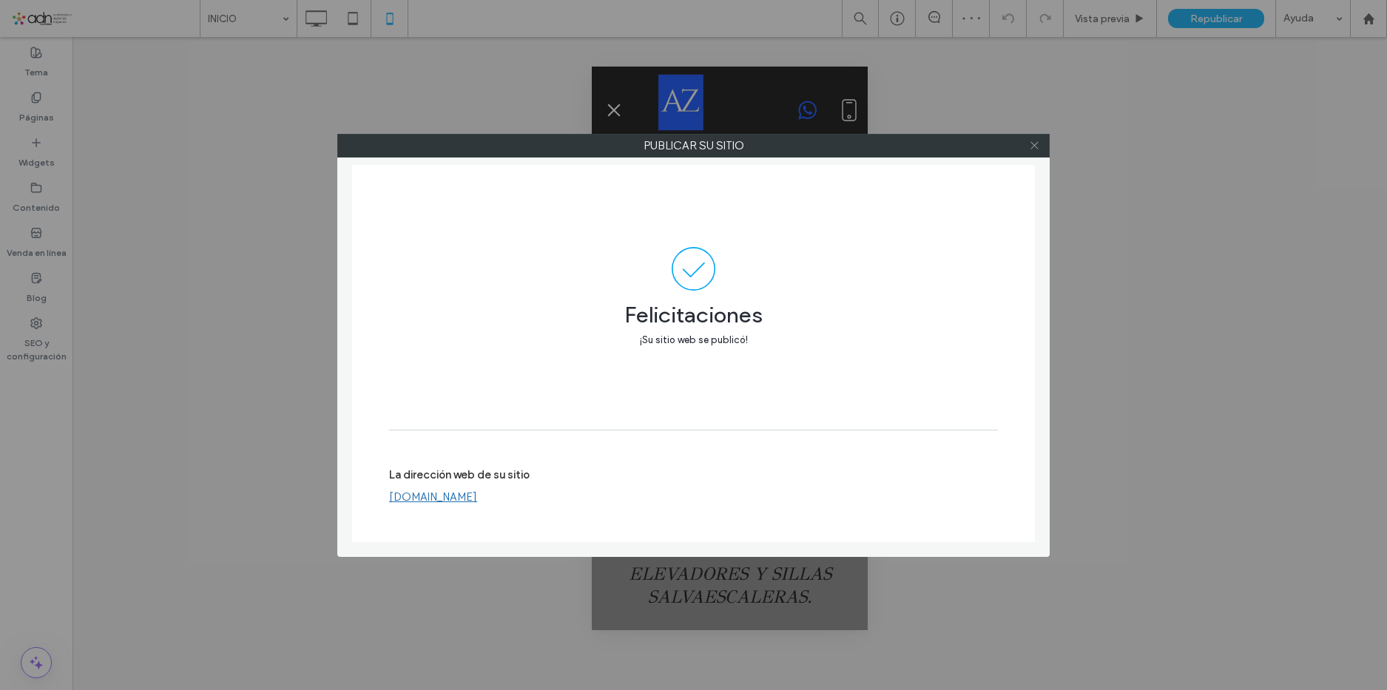
click at [1036, 144] on use at bounding box center [1033, 145] width 7 height 7
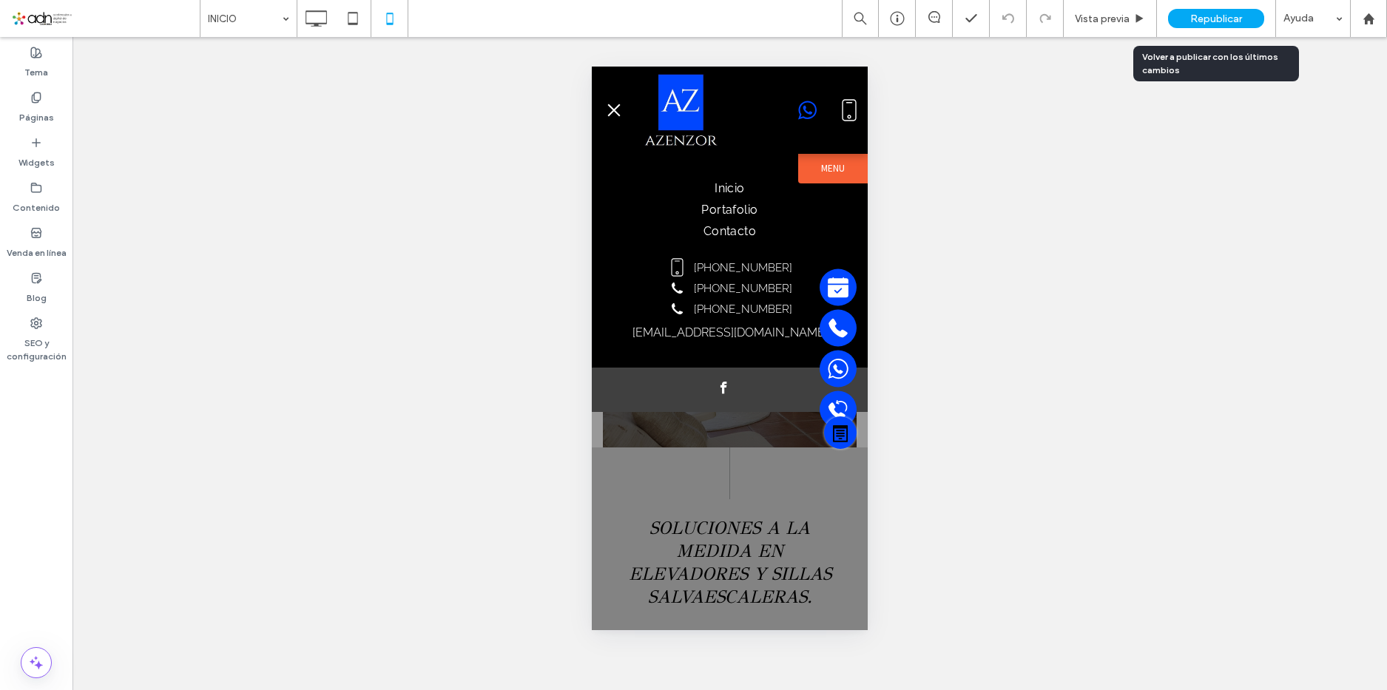
click at [1211, 19] on span "Republicar" at bounding box center [1216, 19] width 52 height 13
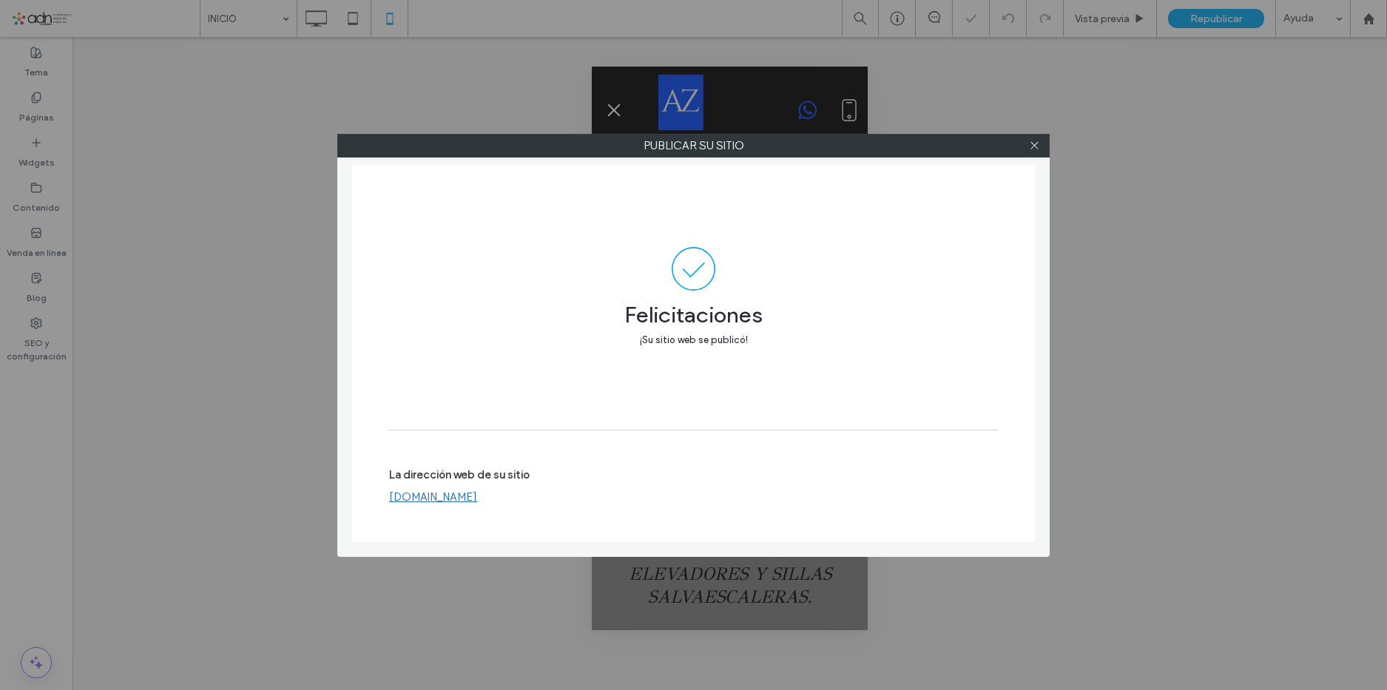
drag, startPoint x: 1033, startPoint y: 144, endPoint x: 1101, endPoint y: 132, distance: 68.3
click at [1034, 144] on icon at bounding box center [1034, 145] width 11 height 11
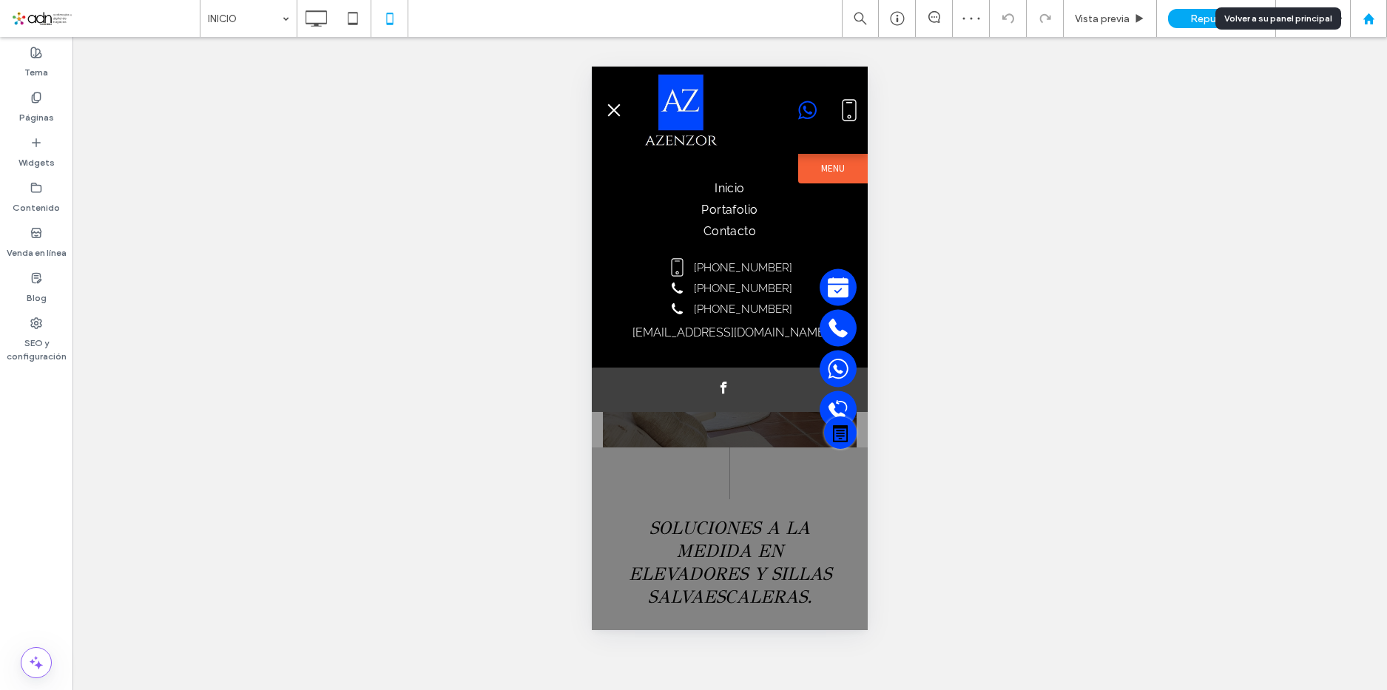
click at [1368, 26] on div at bounding box center [1368, 18] width 37 height 37
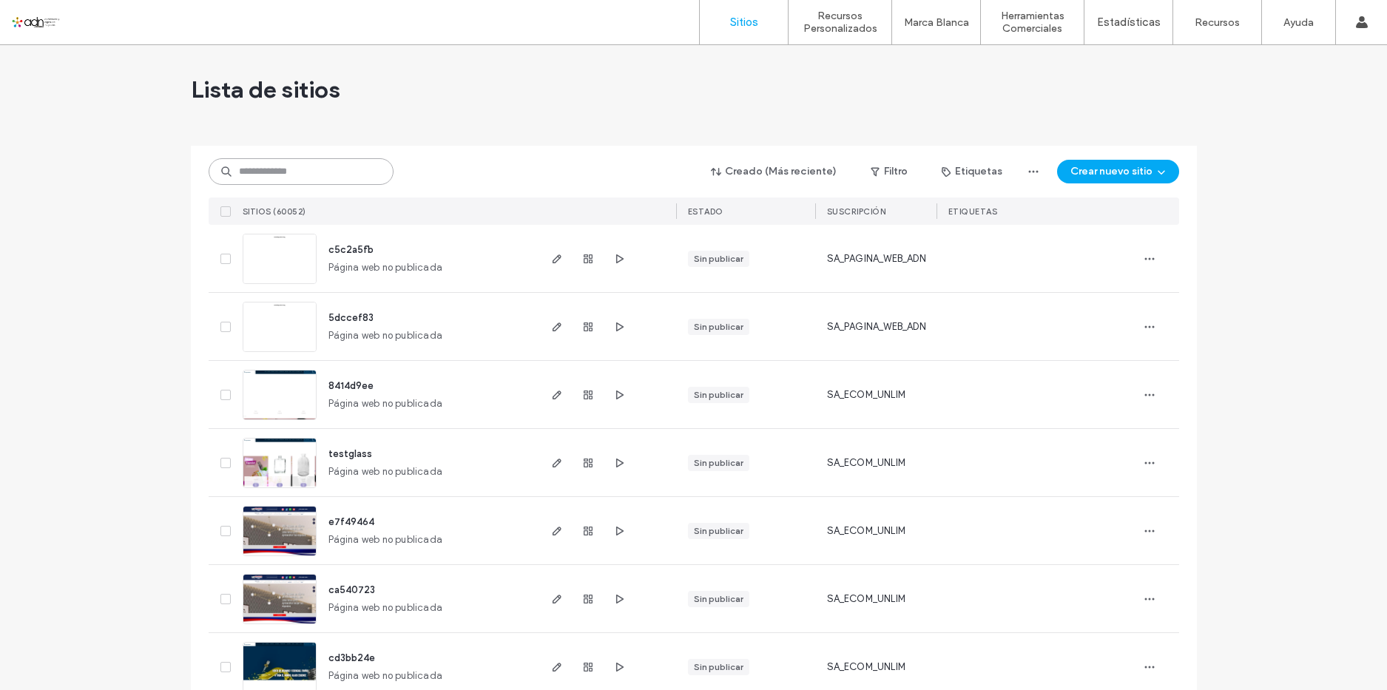
click at [311, 166] on input at bounding box center [301, 171] width 185 height 27
paste input "*********"
type input "*********"
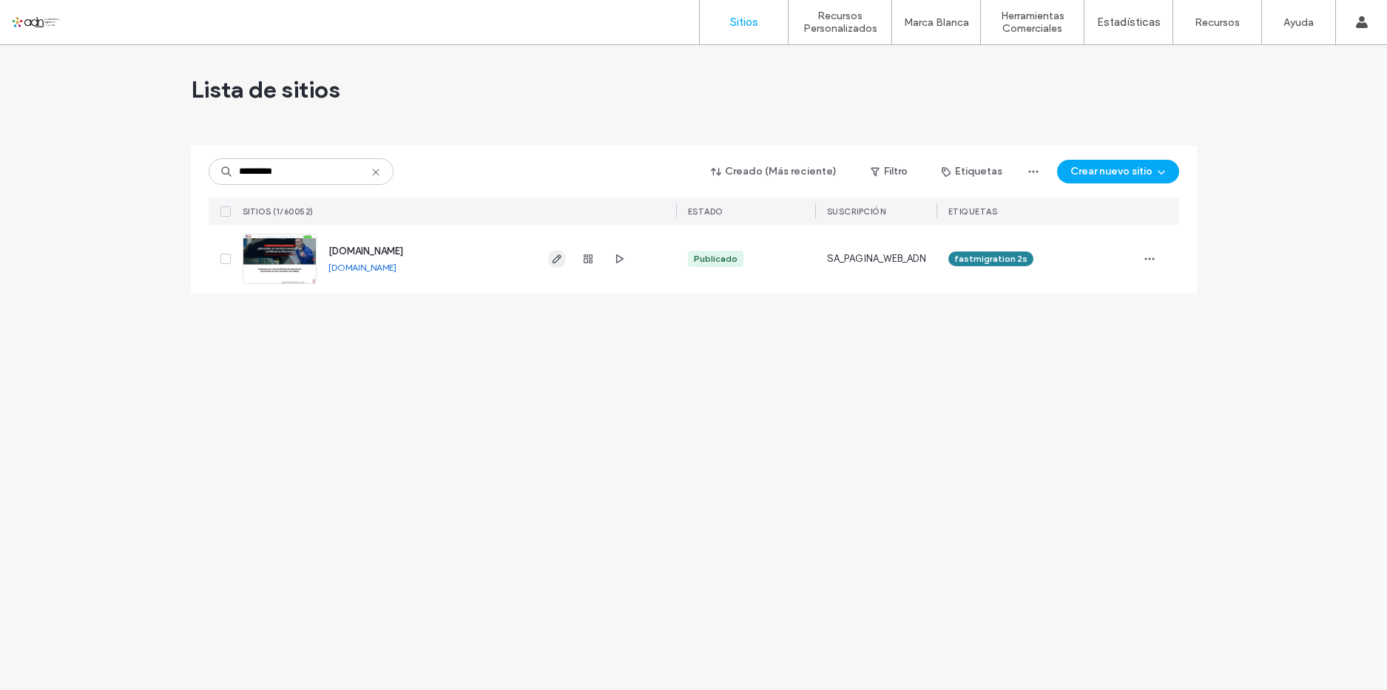
click at [551, 261] on icon "button" at bounding box center [557, 259] width 12 height 12
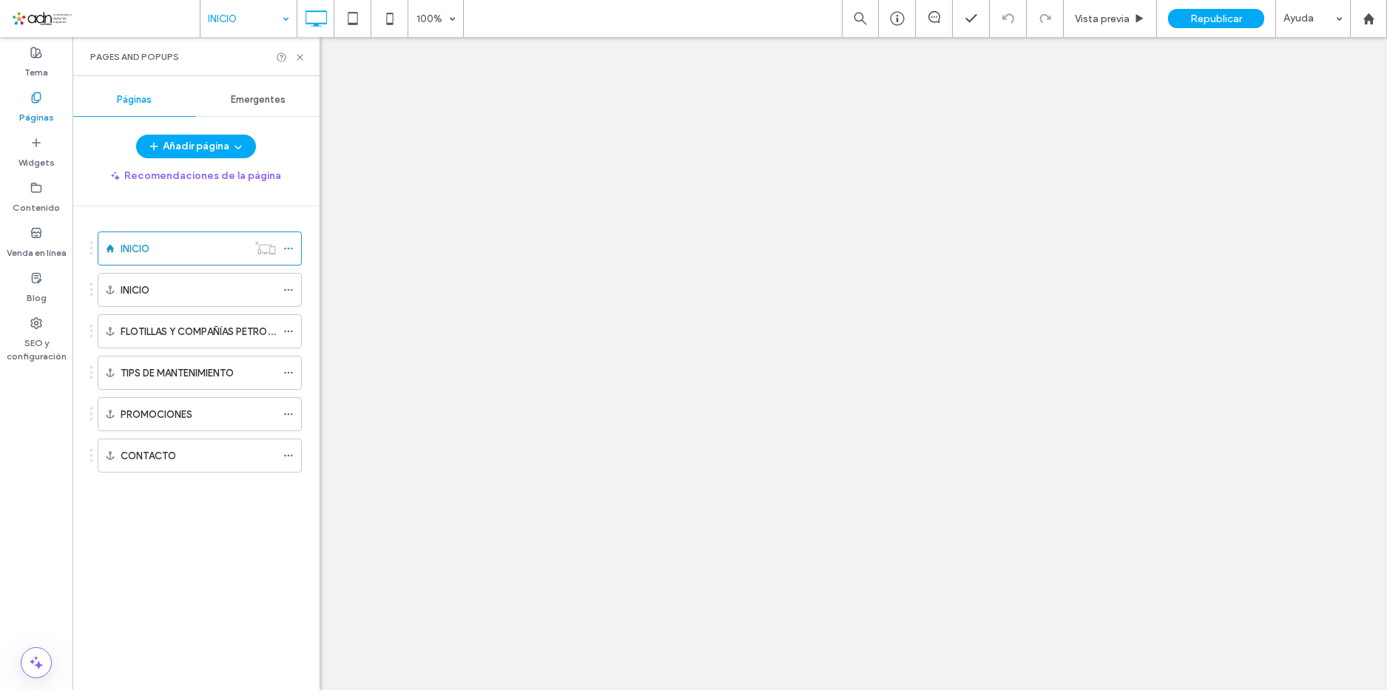
click at [300, 55] on icon at bounding box center [299, 57] width 11 height 11
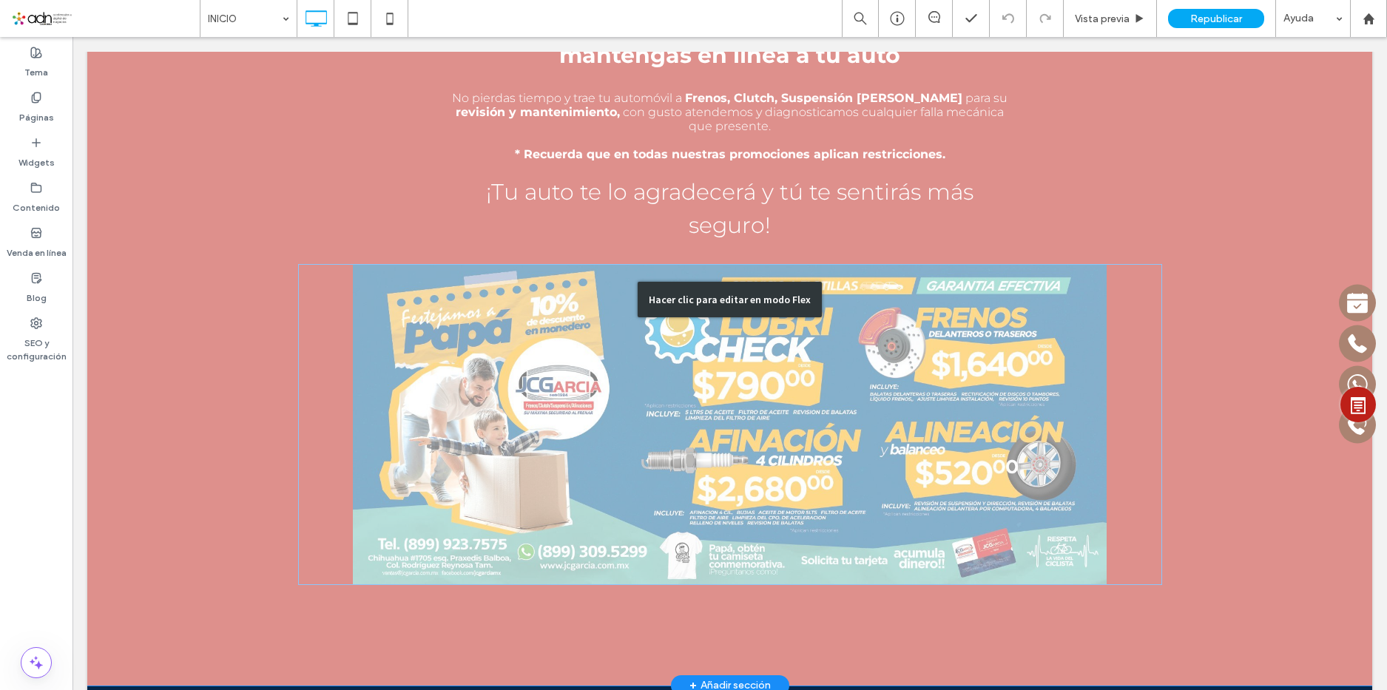
click at [1024, 327] on div "Hacer clic para editar en modo Flex" at bounding box center [729, 299] width 1285 height 772
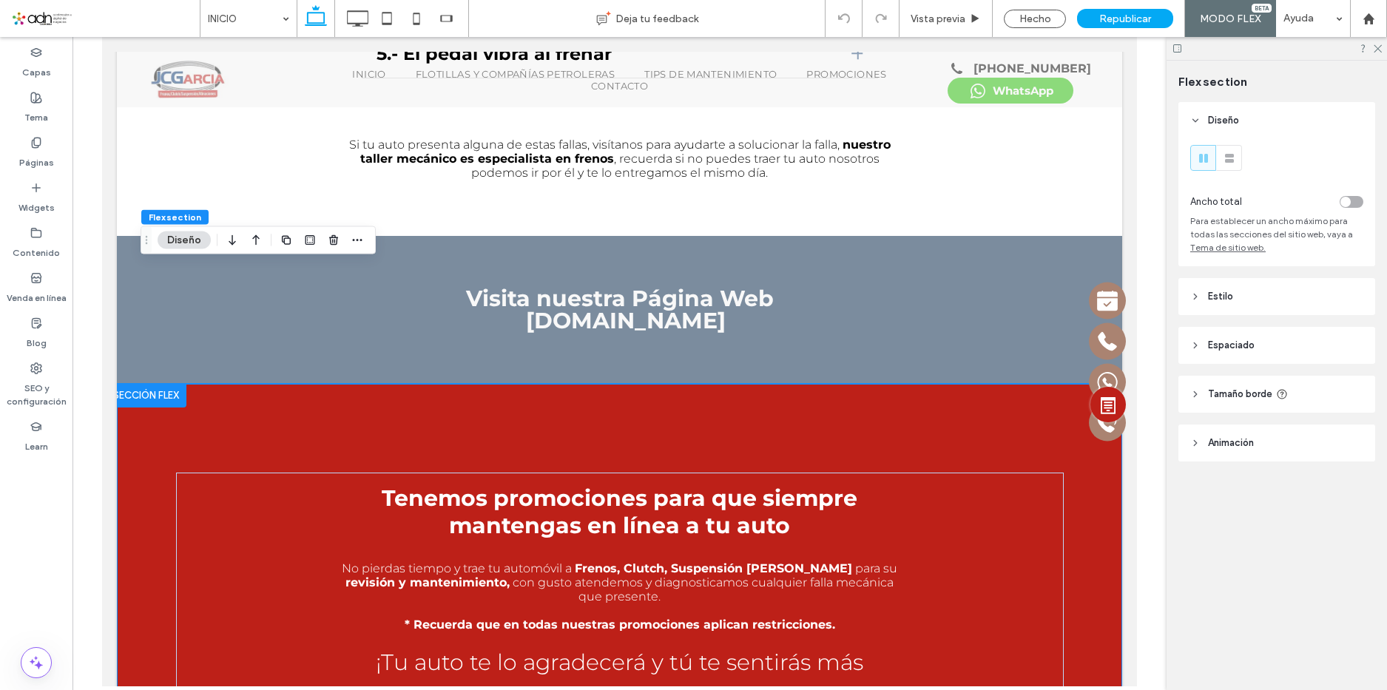
scroll to position [3595, 0]
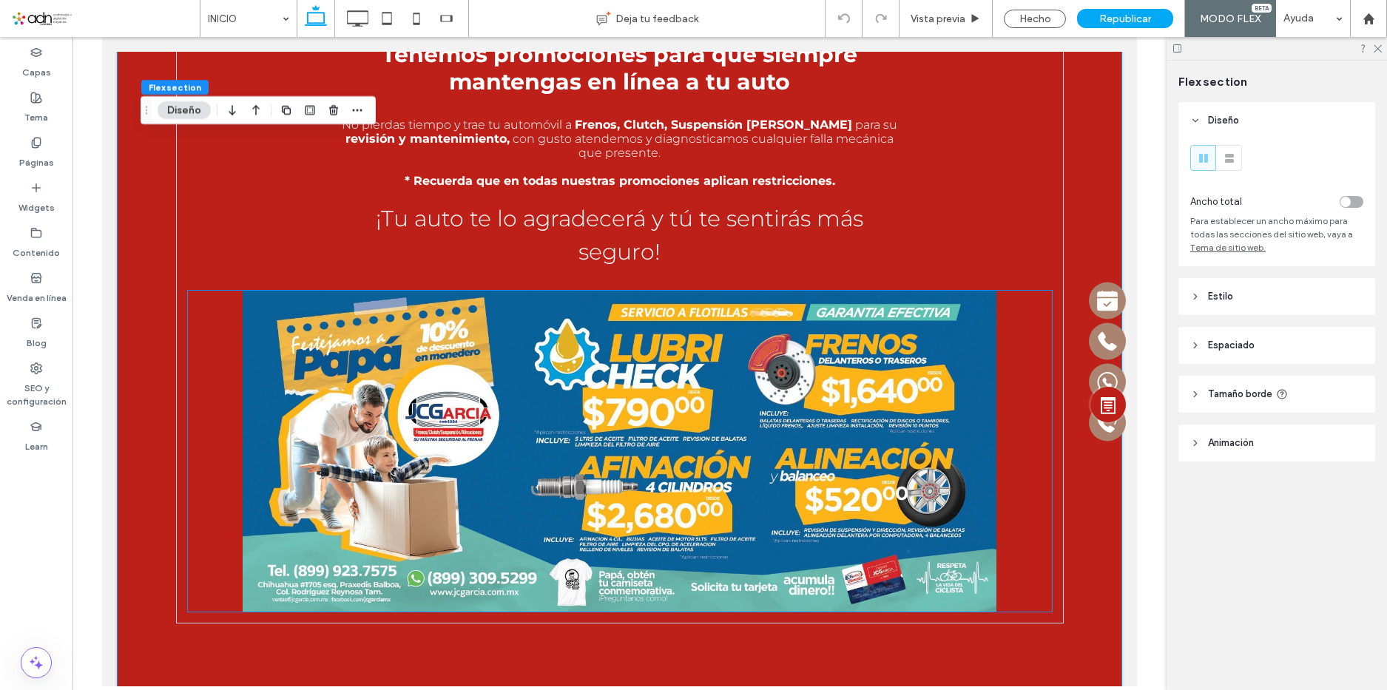
click at [632, 344] on img at bounding box center [620, 451] width 864 height 321
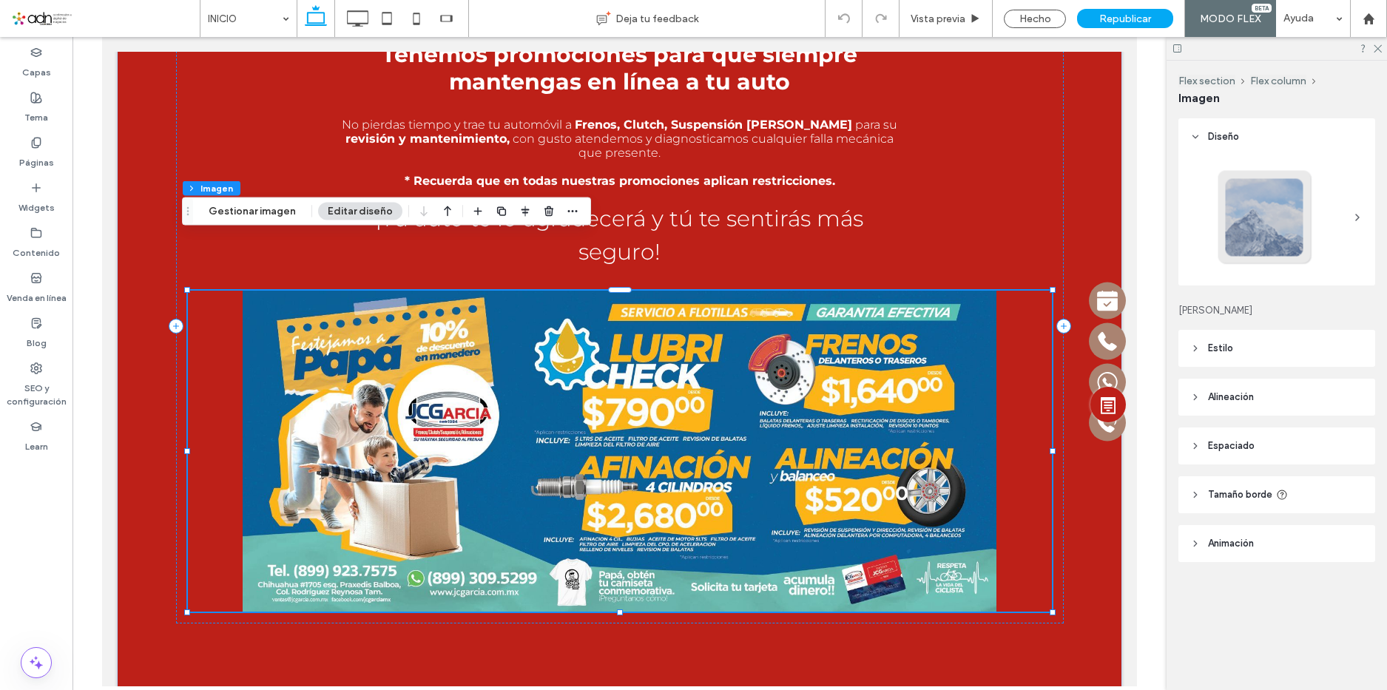
click at [632, 344] on img at bounding box center [620, 451] width 864 height 321
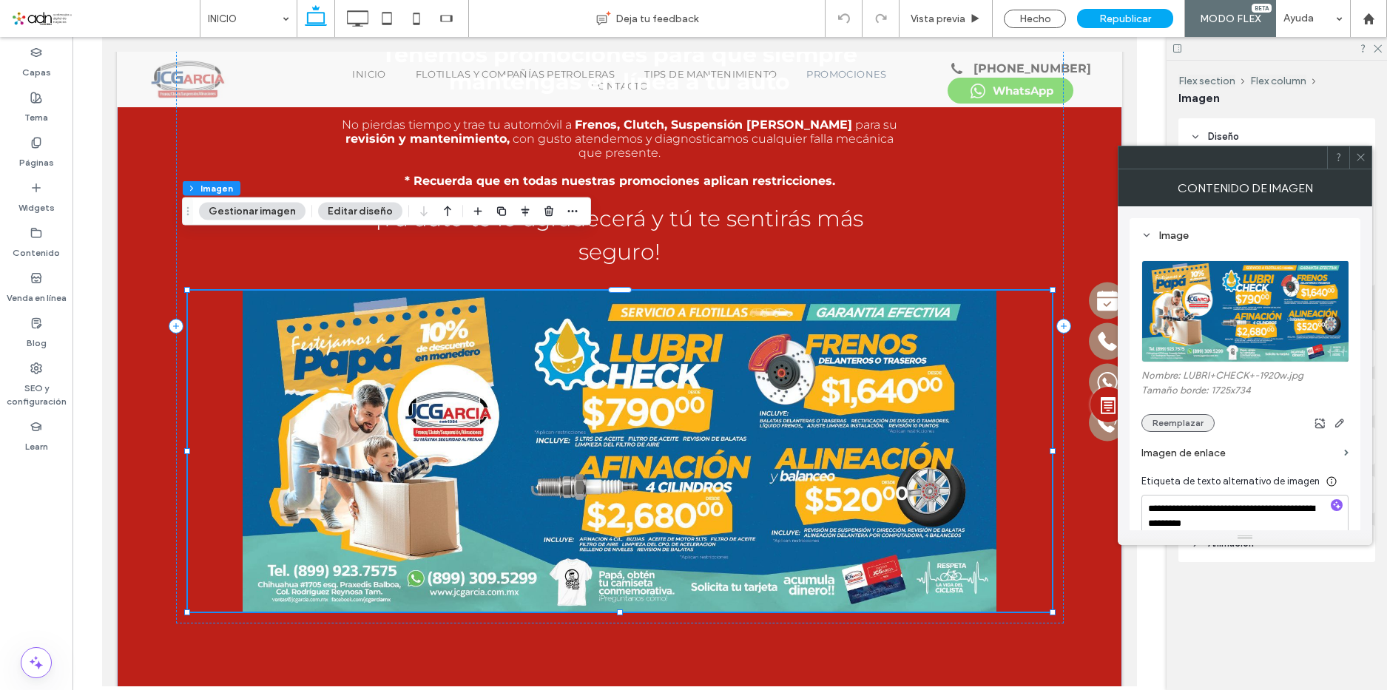
click at [1184, 430] on button "Reemplazar" at bounding box center [1177, 423] width 73 height 18
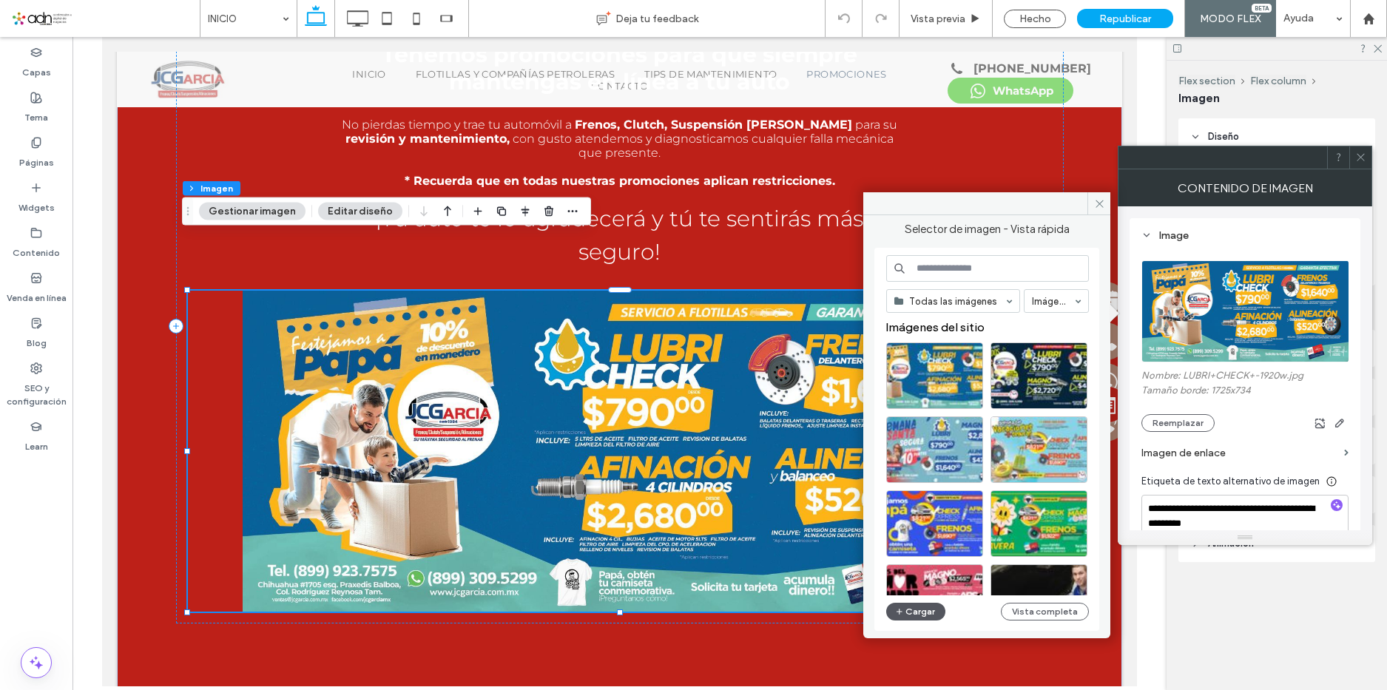
click at [922, 607] on button "Cargar" at bounding box center [915, 612] width 59 height 18
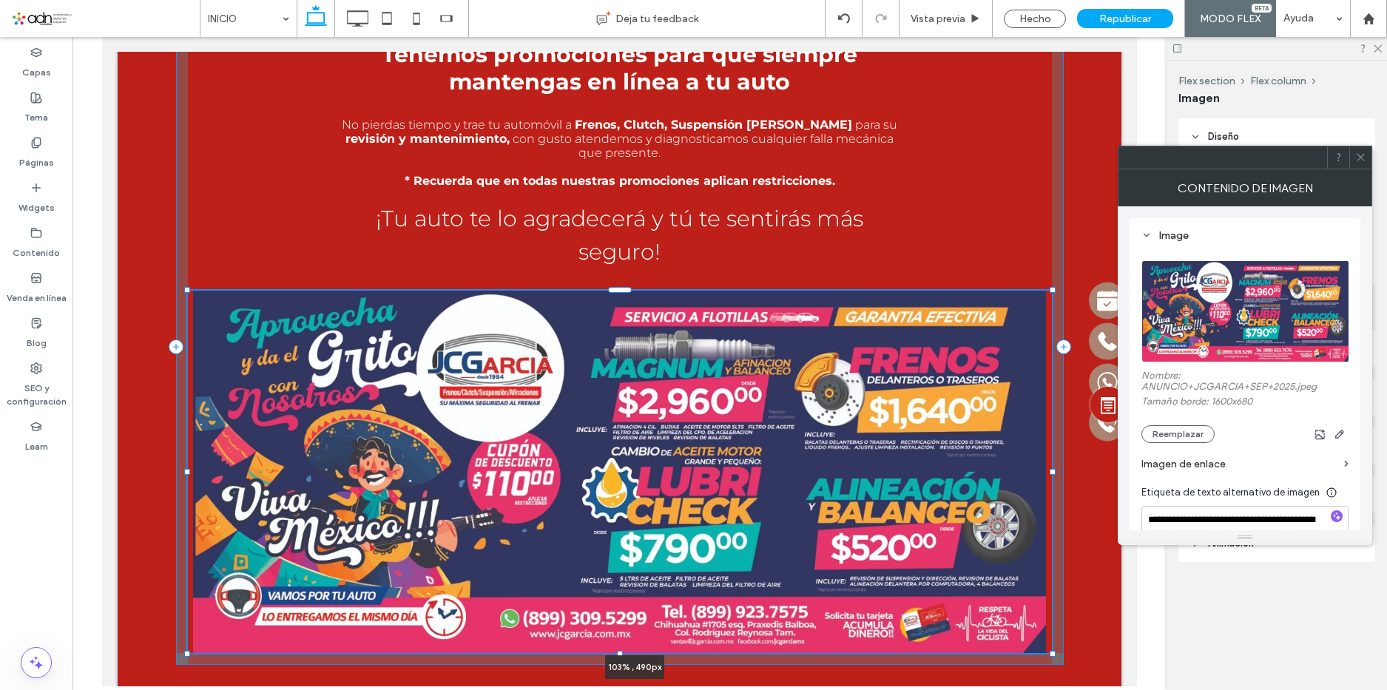
drag, startPoint x: 1047, startPoint y: 556, endPoint x: 1061, endPoint y: 576, distance: 25.5
click at [1061, 576] on div "Tenemos promociones para que siempre mantengas en línea a tu auto No pierdas ti…" at bounding box center [619, 347] width 1005 height 814
type input "***"
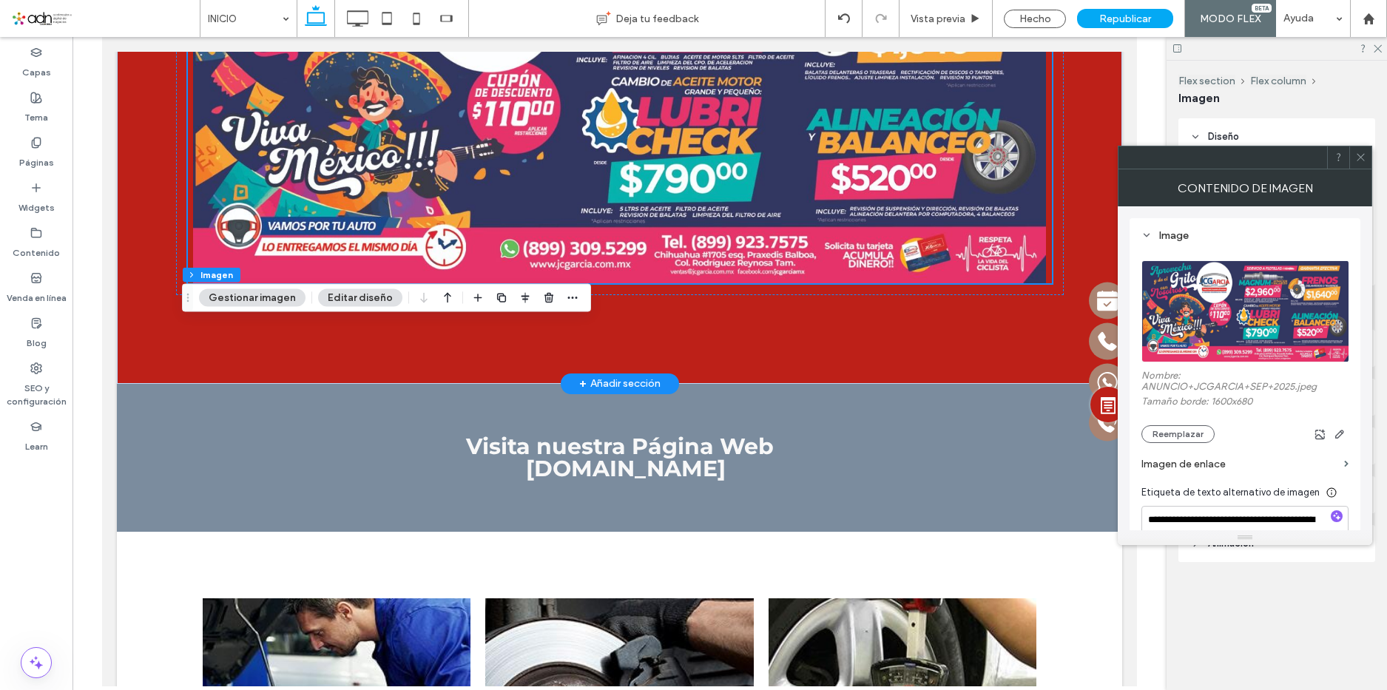
scroll to position [3447, 0]
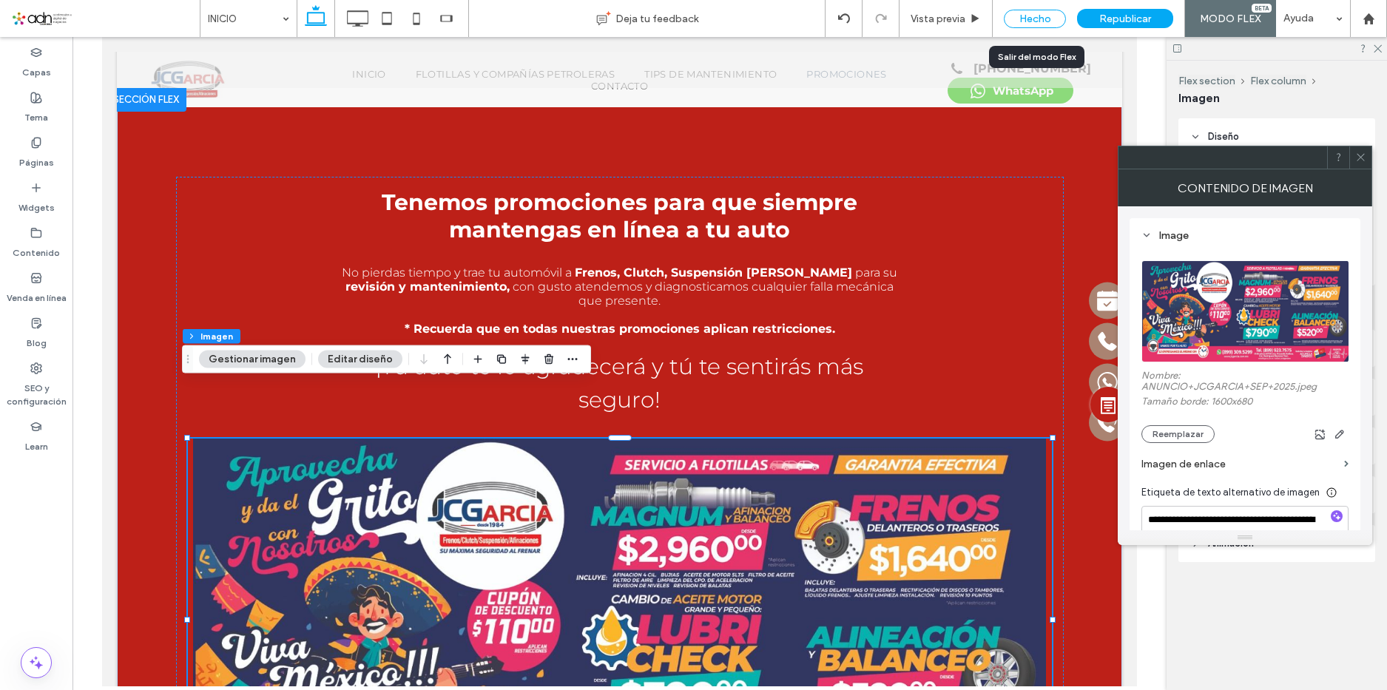
click at [1048, 19] on div "Hecho" at bounding box center [1035, 19] width 62 height 18
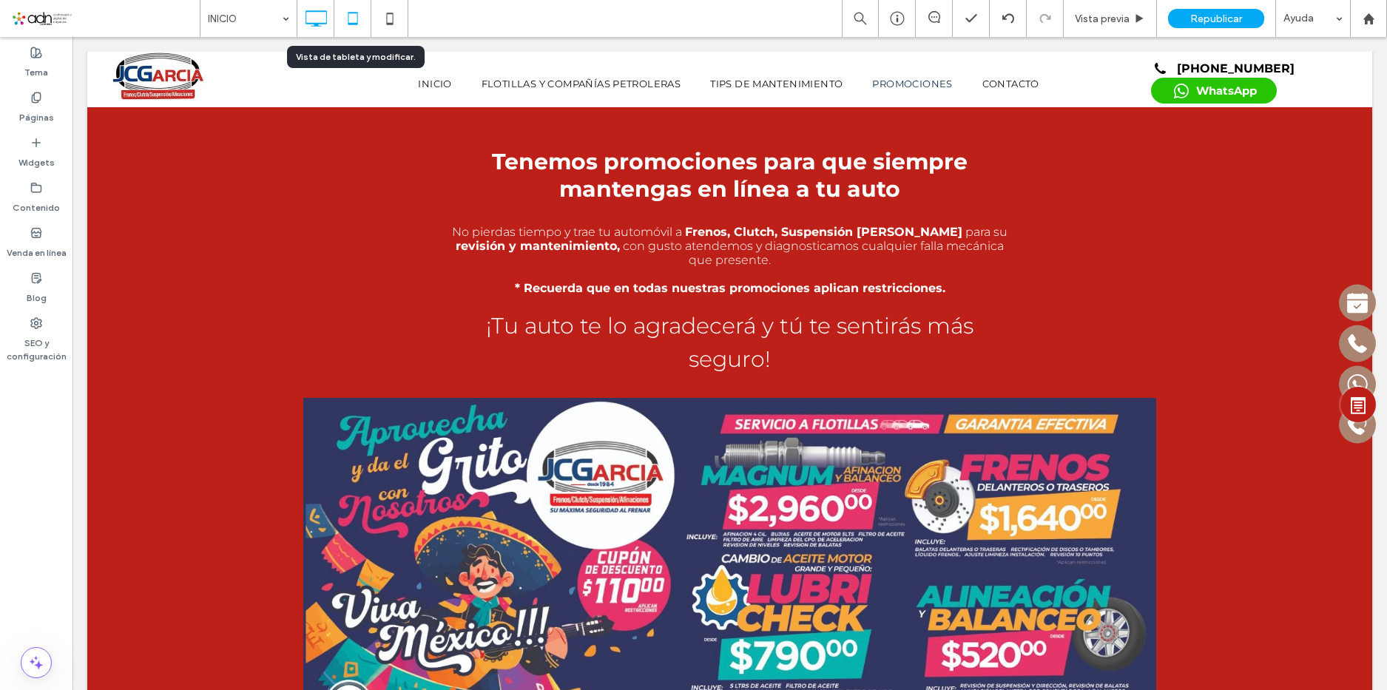
click at [359, 13] on icon at bounding box center [353, 19] width 30 height 30
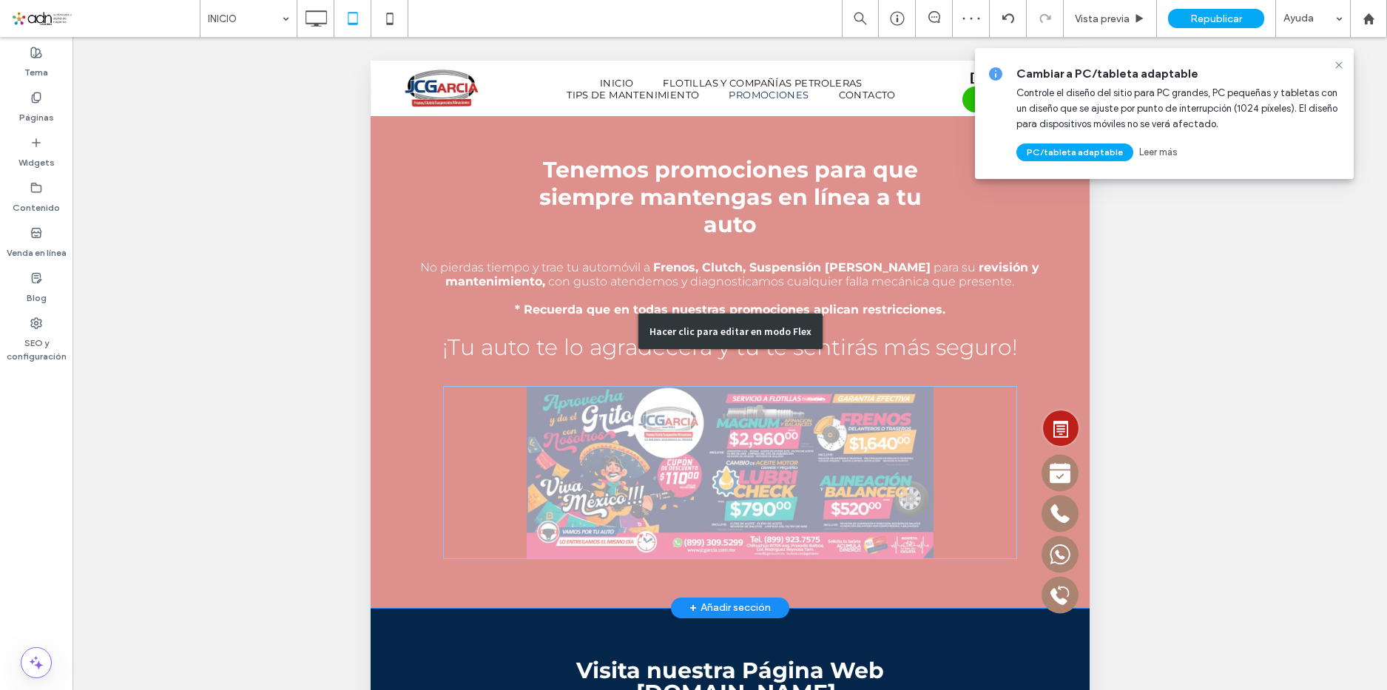
scroll to position [0, 0]
click at [895, 479] on div "Hacer clic para editar en modo Flex" at bounding box center [729, 331] width 719 height 553
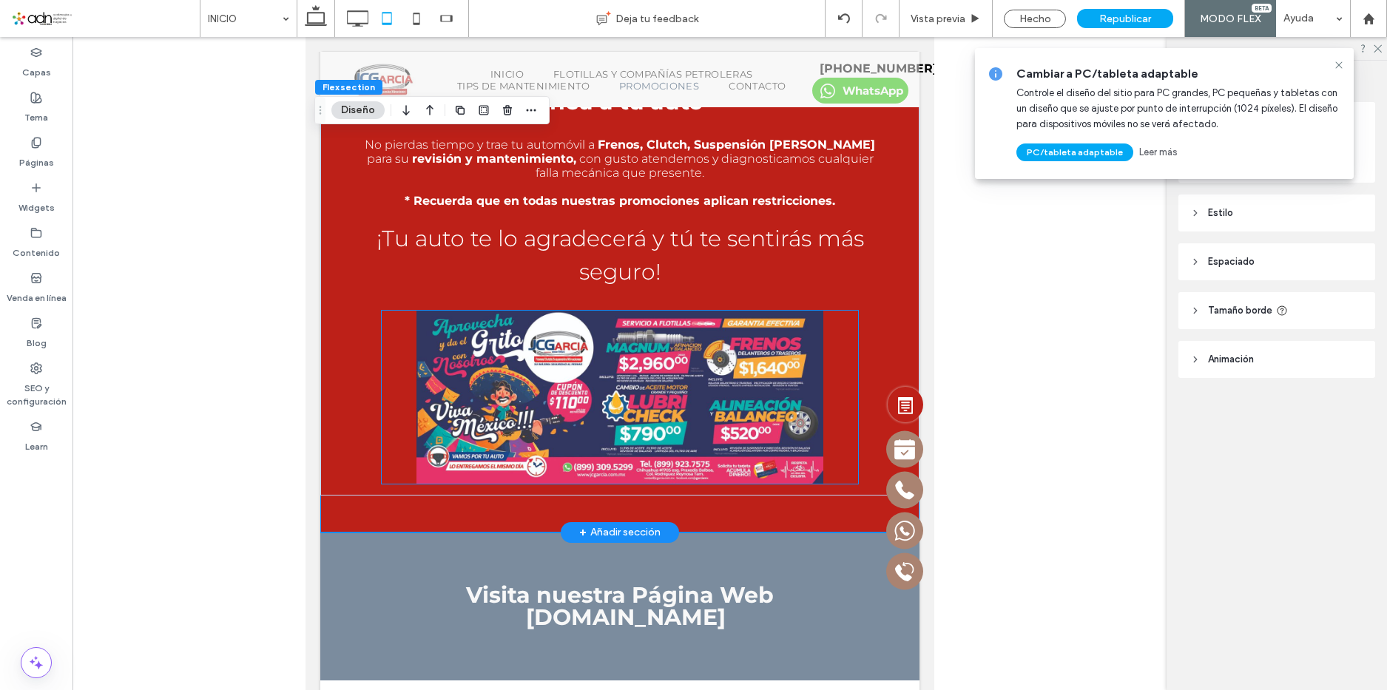
scroll to position [3847, 0]
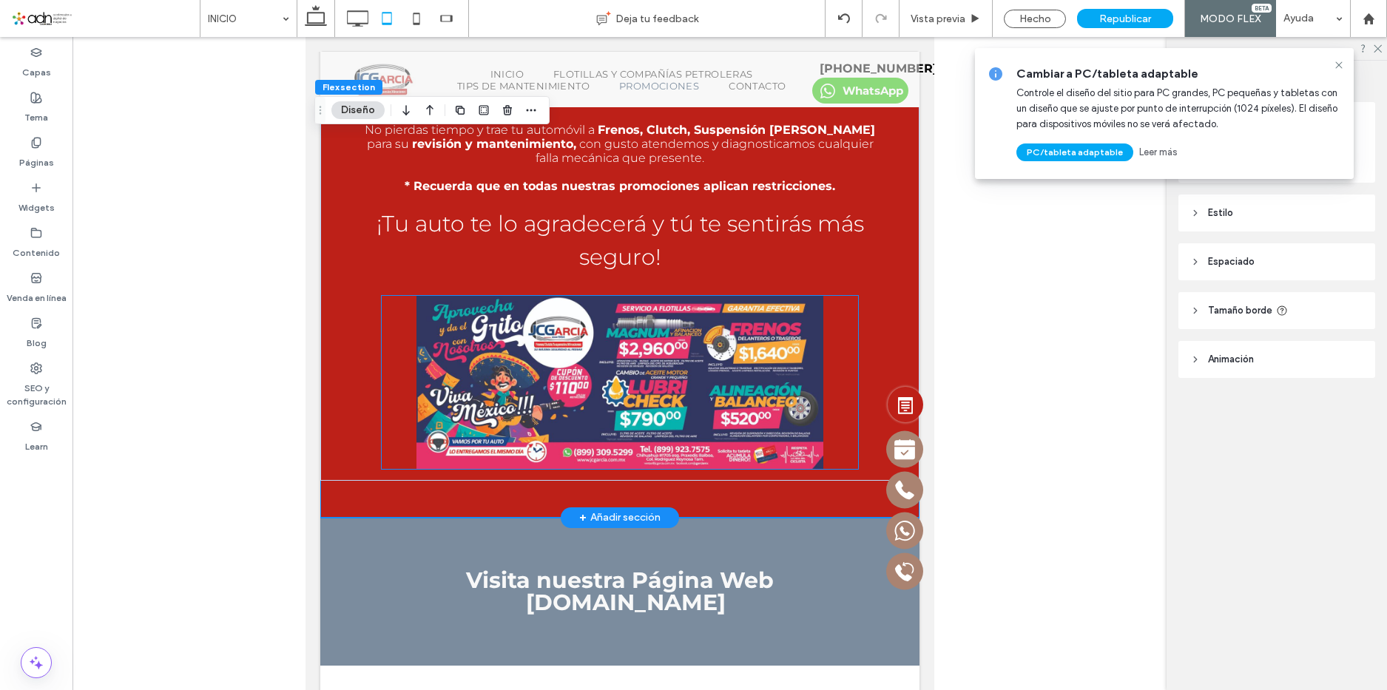
click at [661, 364] on img at bounding box center [619, 382] width 476 height 173
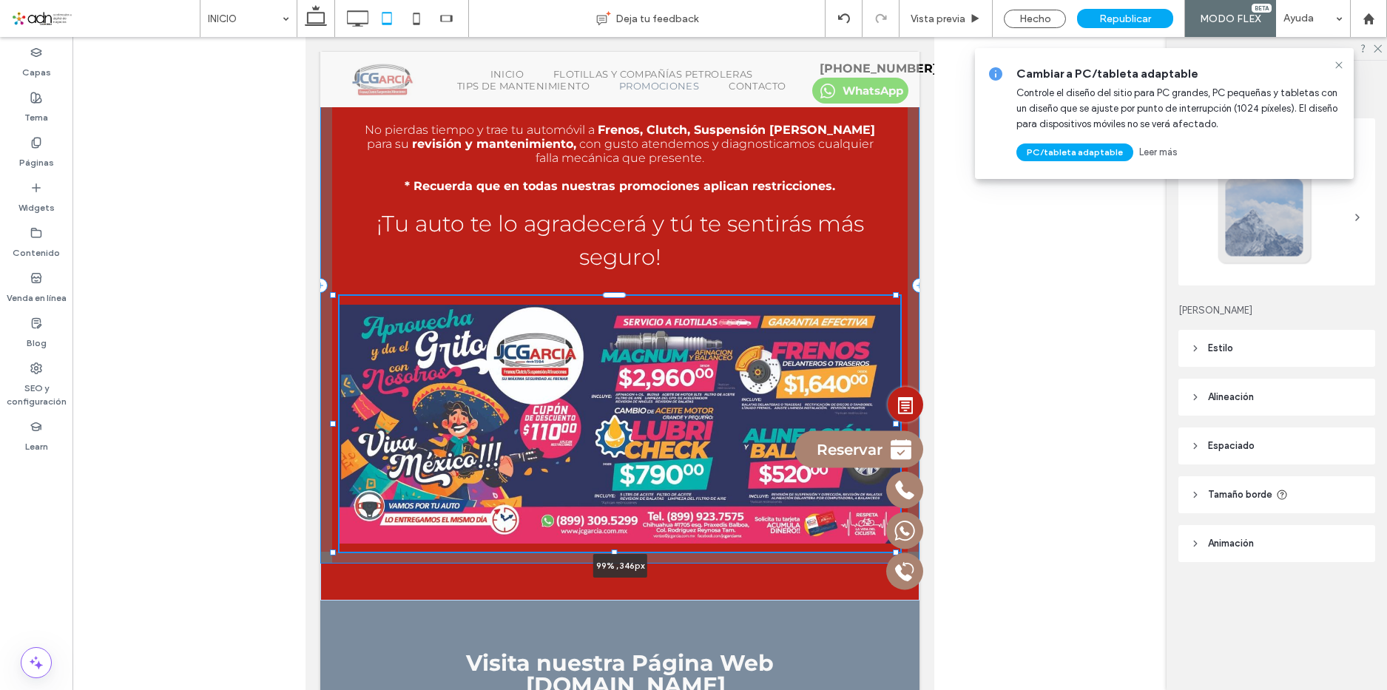
drag, startPoint x: 849, startPoint y: 416, endPoint x: 897, endPoint y: 458, distance: 62.9
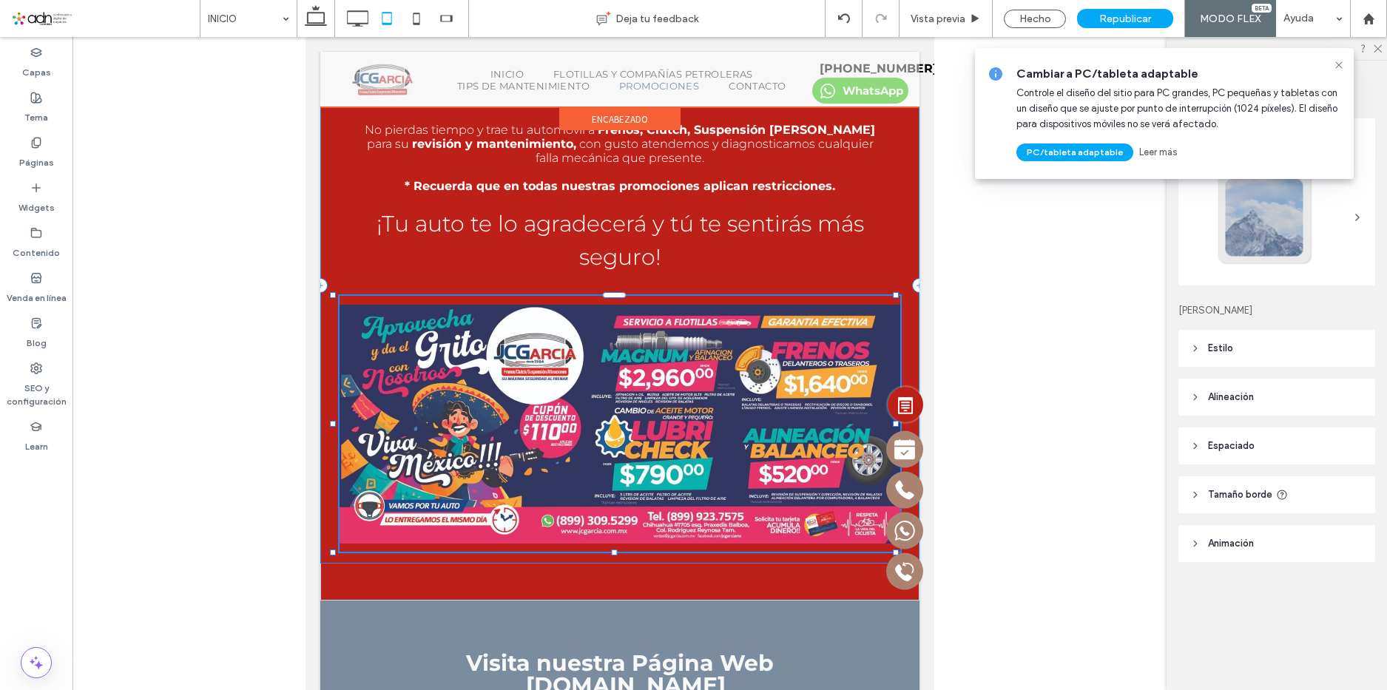
type input "**"
type input "****"
type input "***"
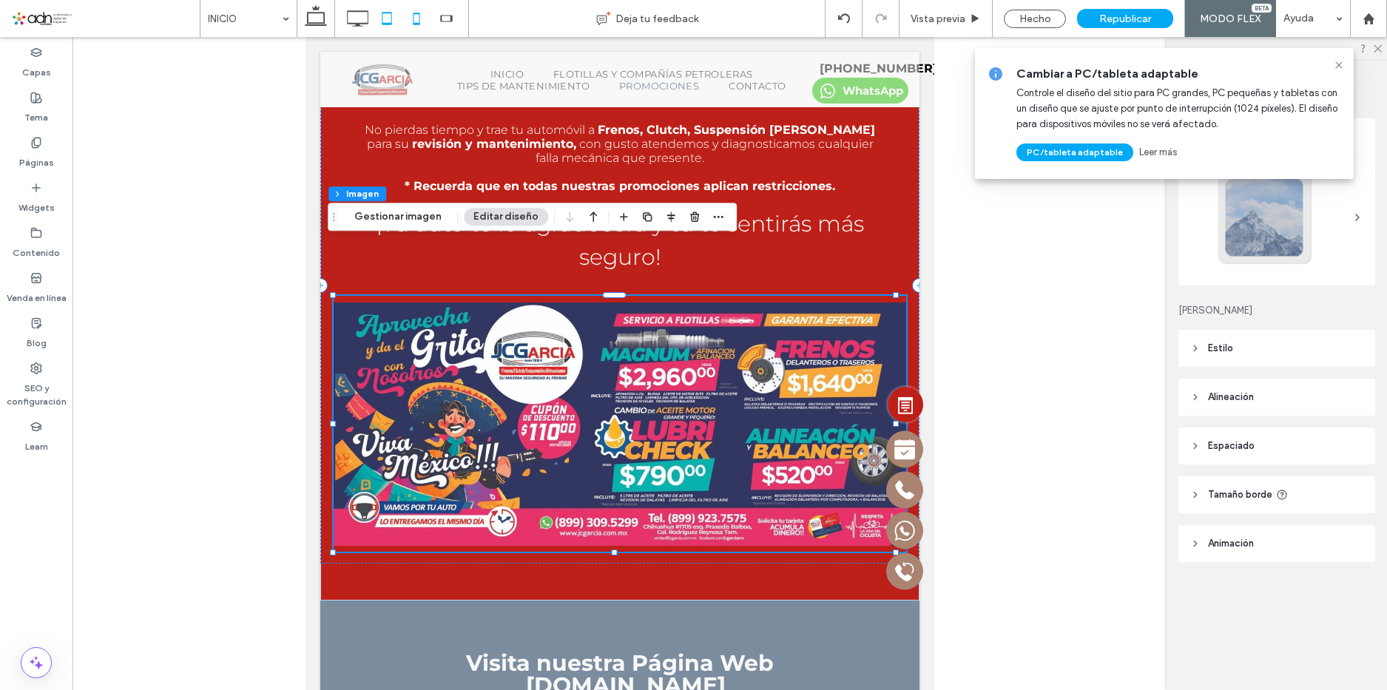
click at [410, 14] on icon at bounding box center [417, 19] width 30 height 30
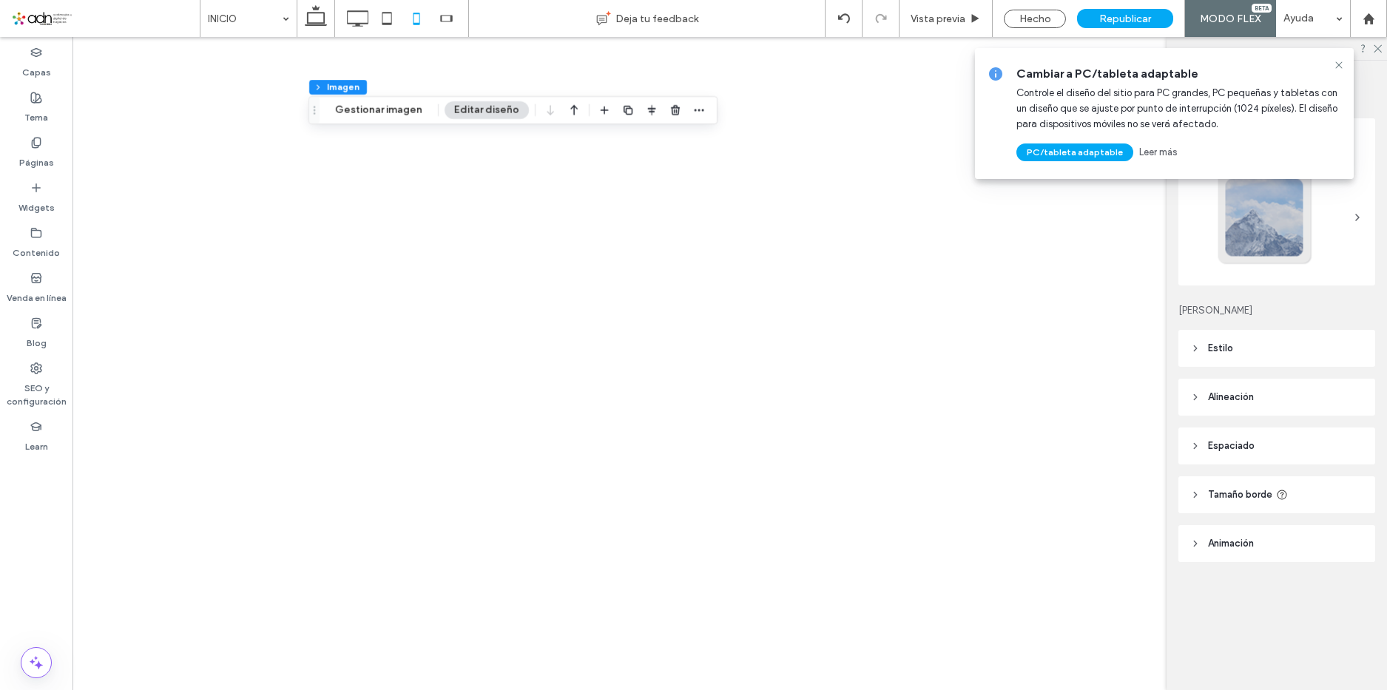
type input "***"
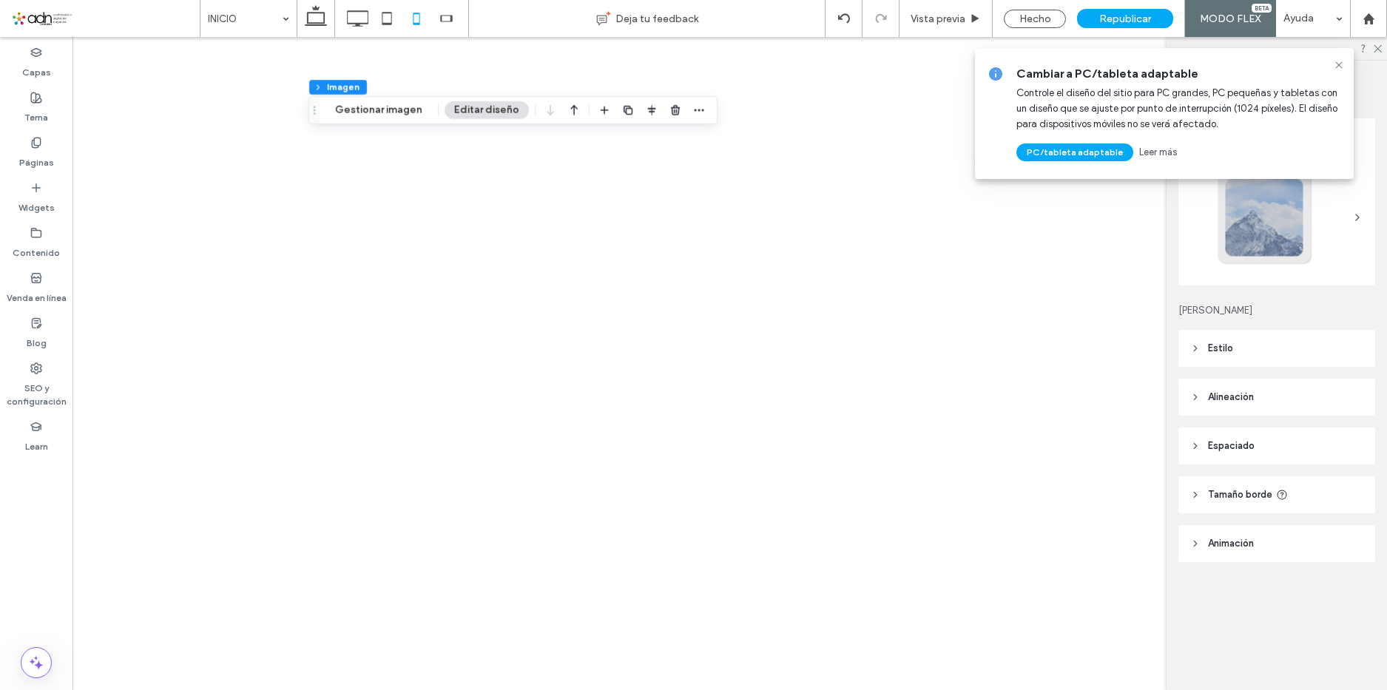
click at [1338, 64] on icon at bounding box center [1339, 65] width 12 height 12
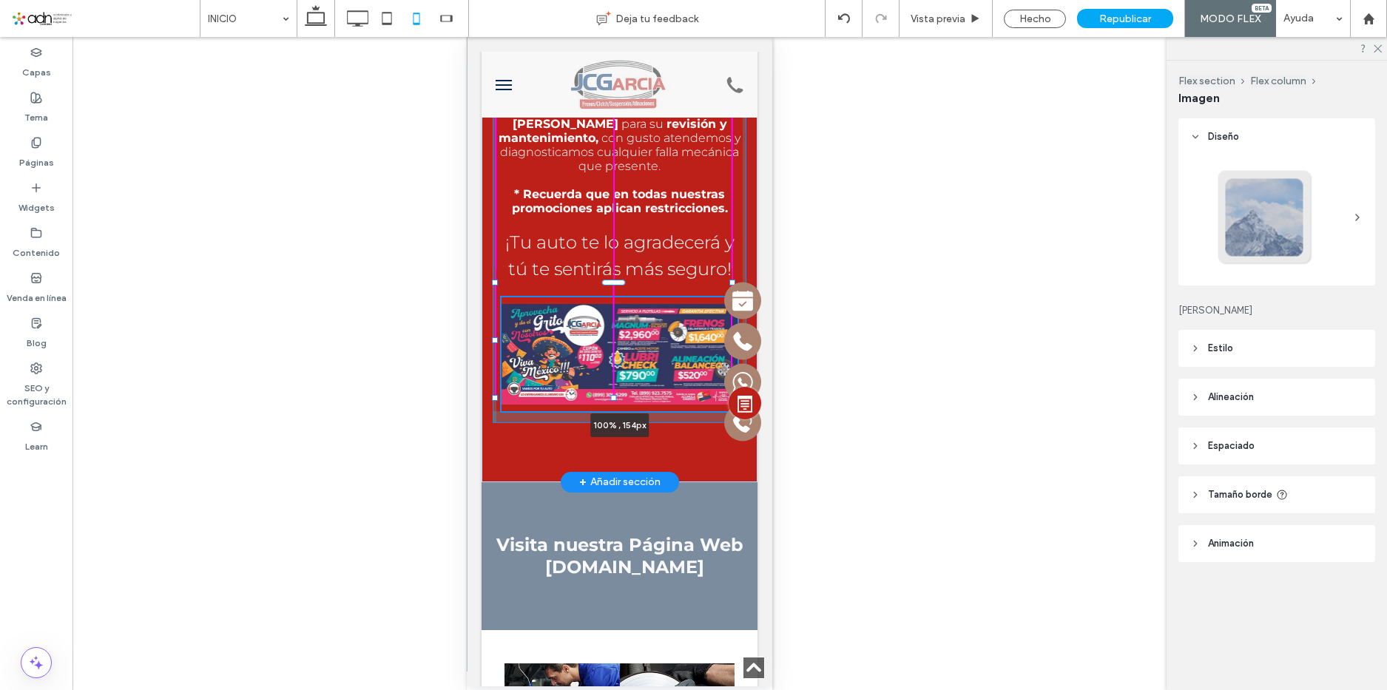
click at [618, 419] on div "Tenemos promociones para que siempre mantengas en línea a tu auto No pierdas ti…" at bounding box center [620, 199] width 276 height 565
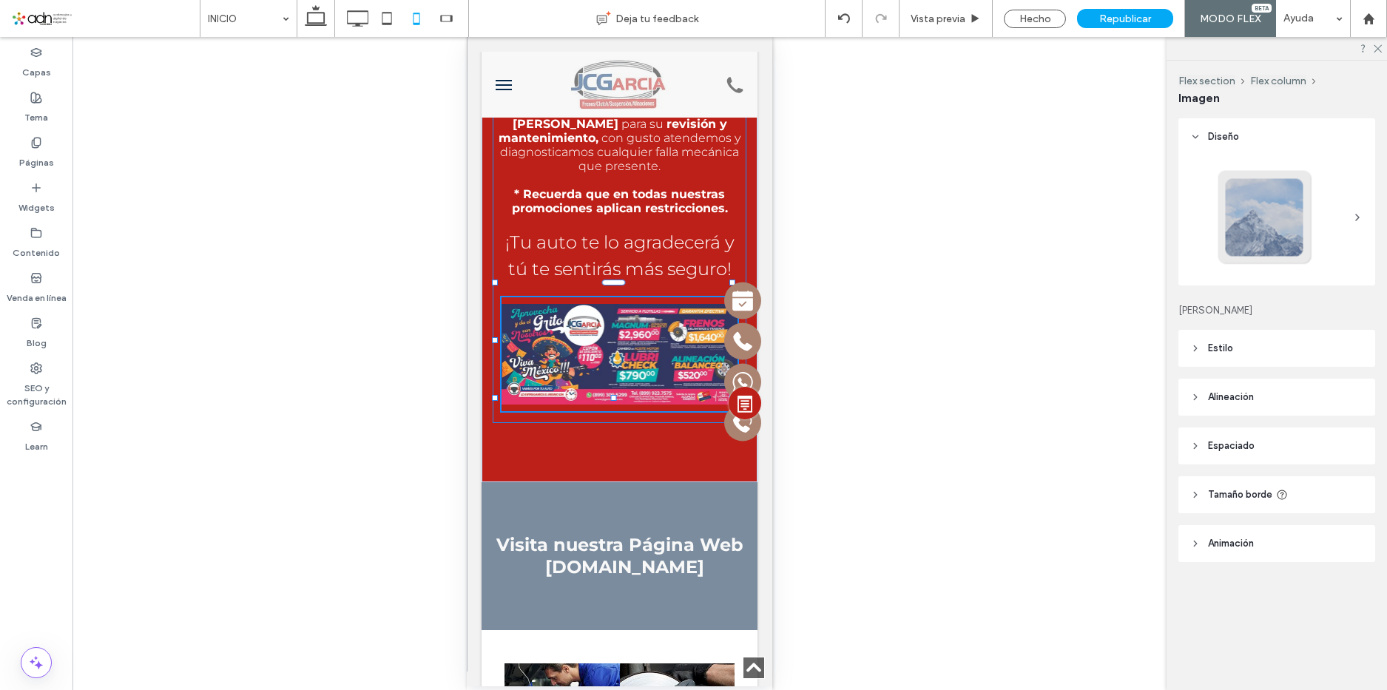
type input "***"
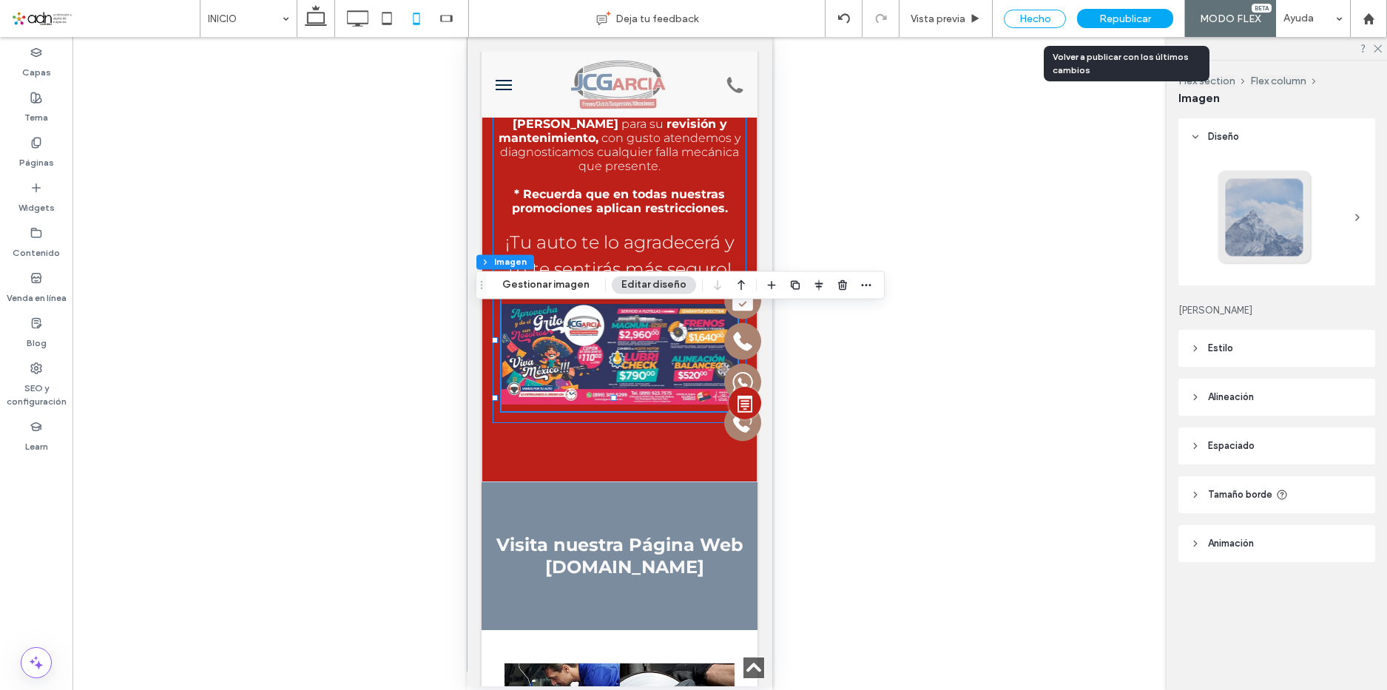
type input "***"
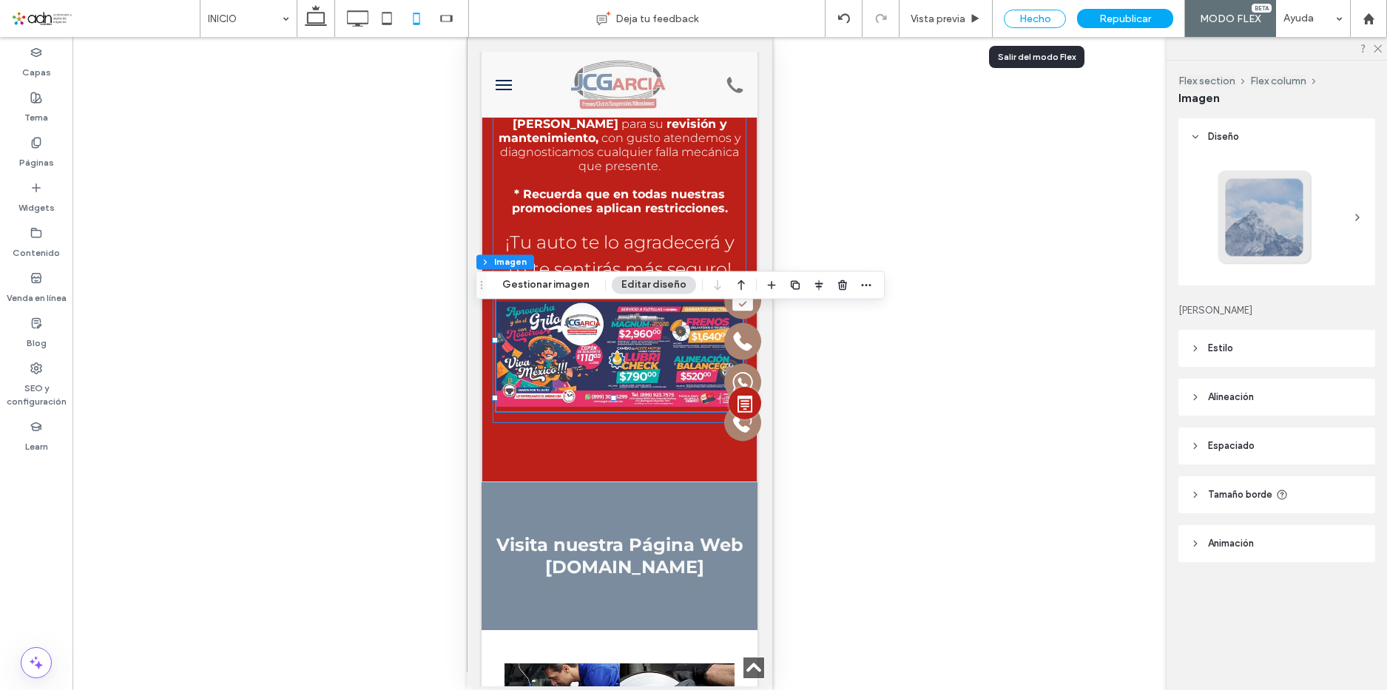
click at [1050, 18] on div "Hecho" at bounding box center [1035, 19] width 62 height 18
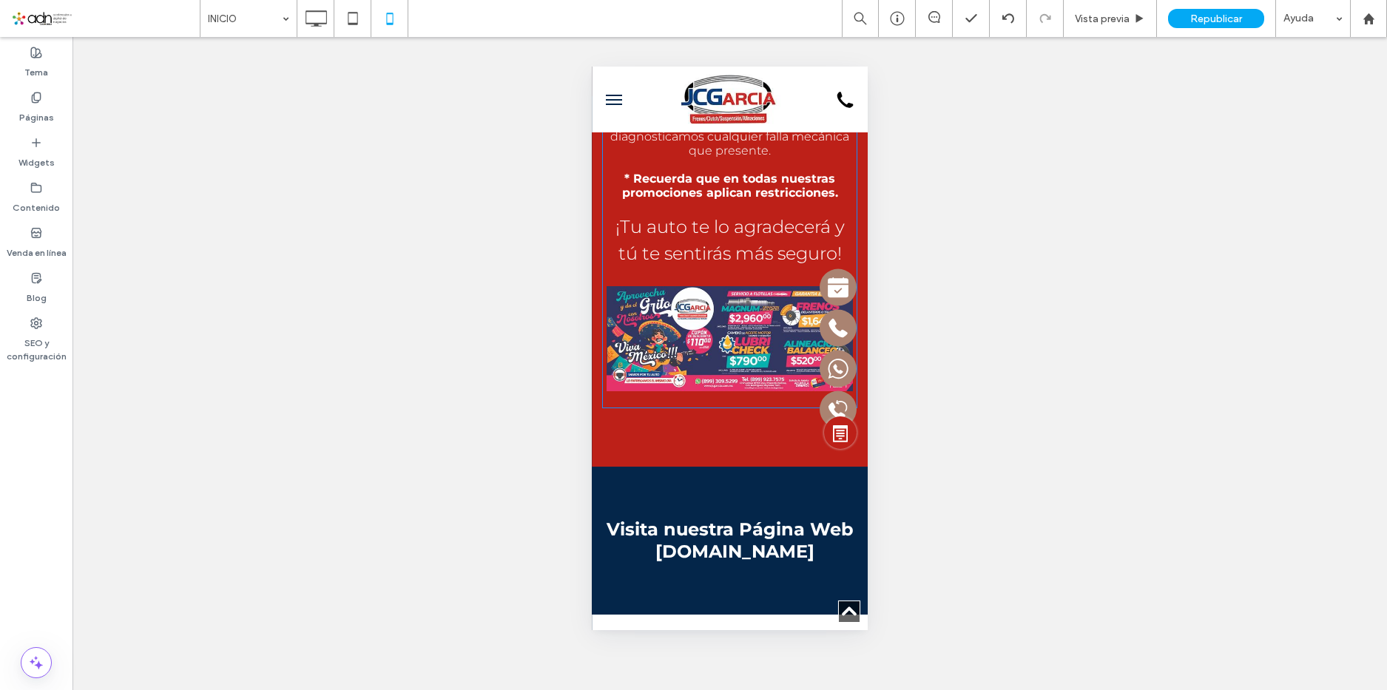
scroll to position [4409, 0]
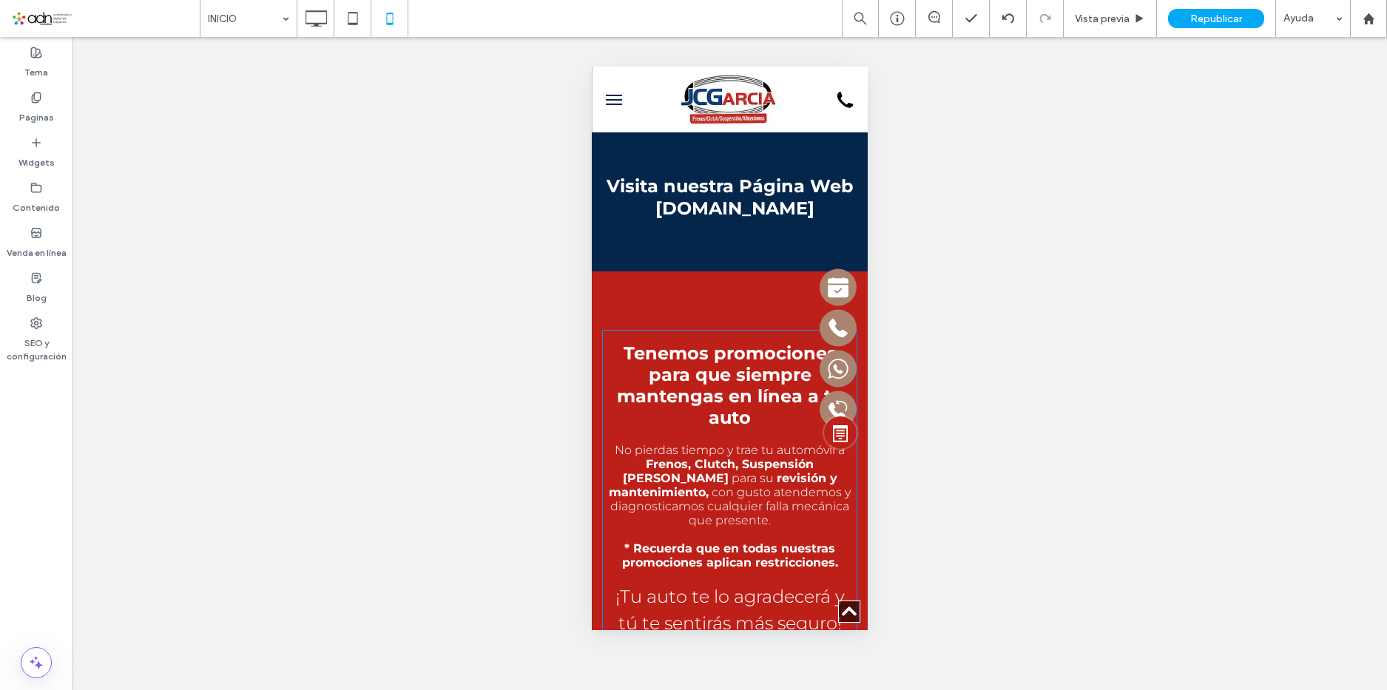
click at [1218, 7] on div "Republicar" at bounding box center [1216, 18] width 96 height 37
click at [1209, 17] on span "Republicar" at bounding box center [1216, 19] width 52 height 13
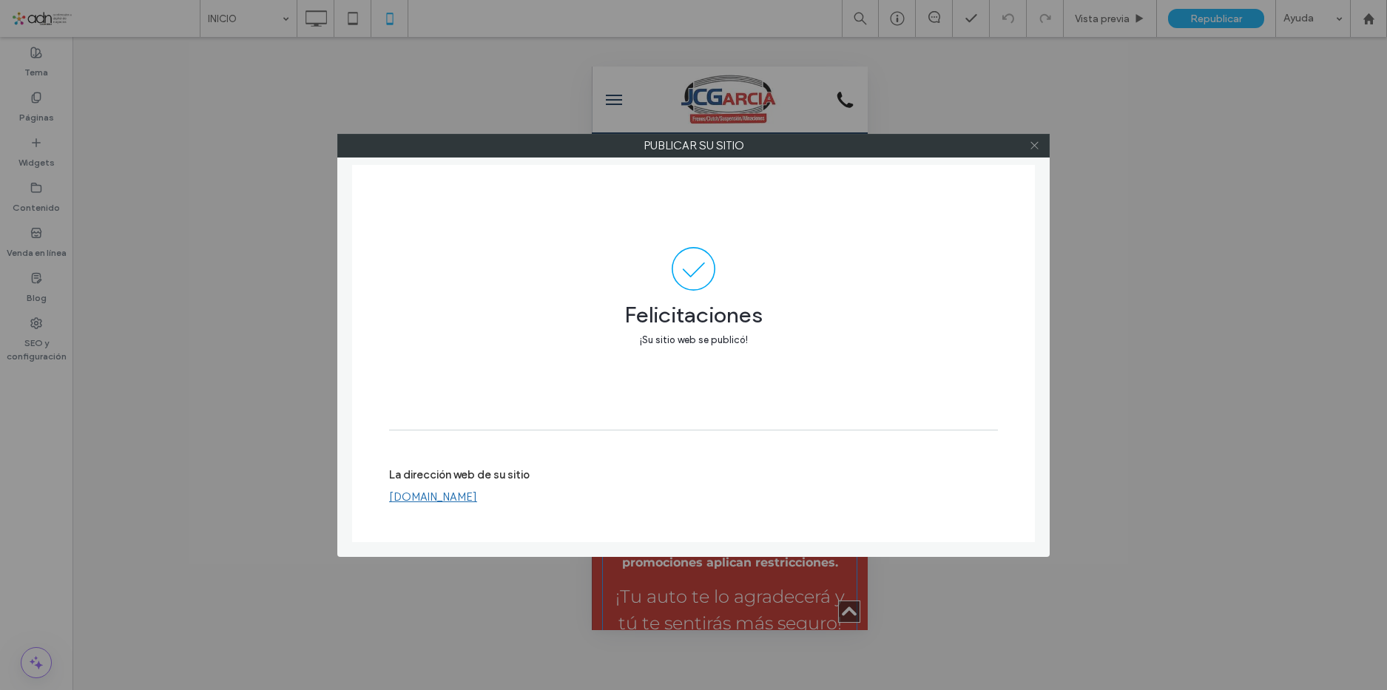
click at [1033, 147] on use at bounding box center [1033, 145] width 7 height 7
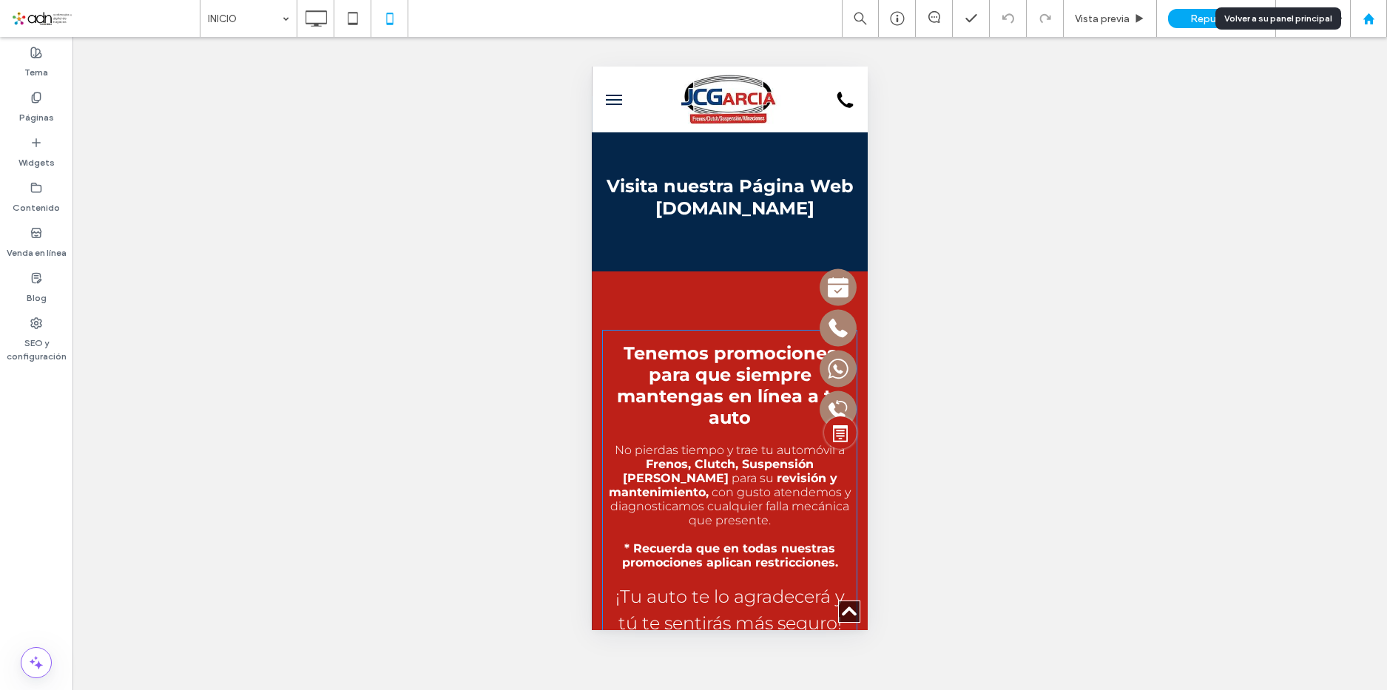
click at [1371, 14] on icon at bounding box center [1369, 19] width 13 height 13
